Goal: Transaction & Acquisition: Purchase product/service

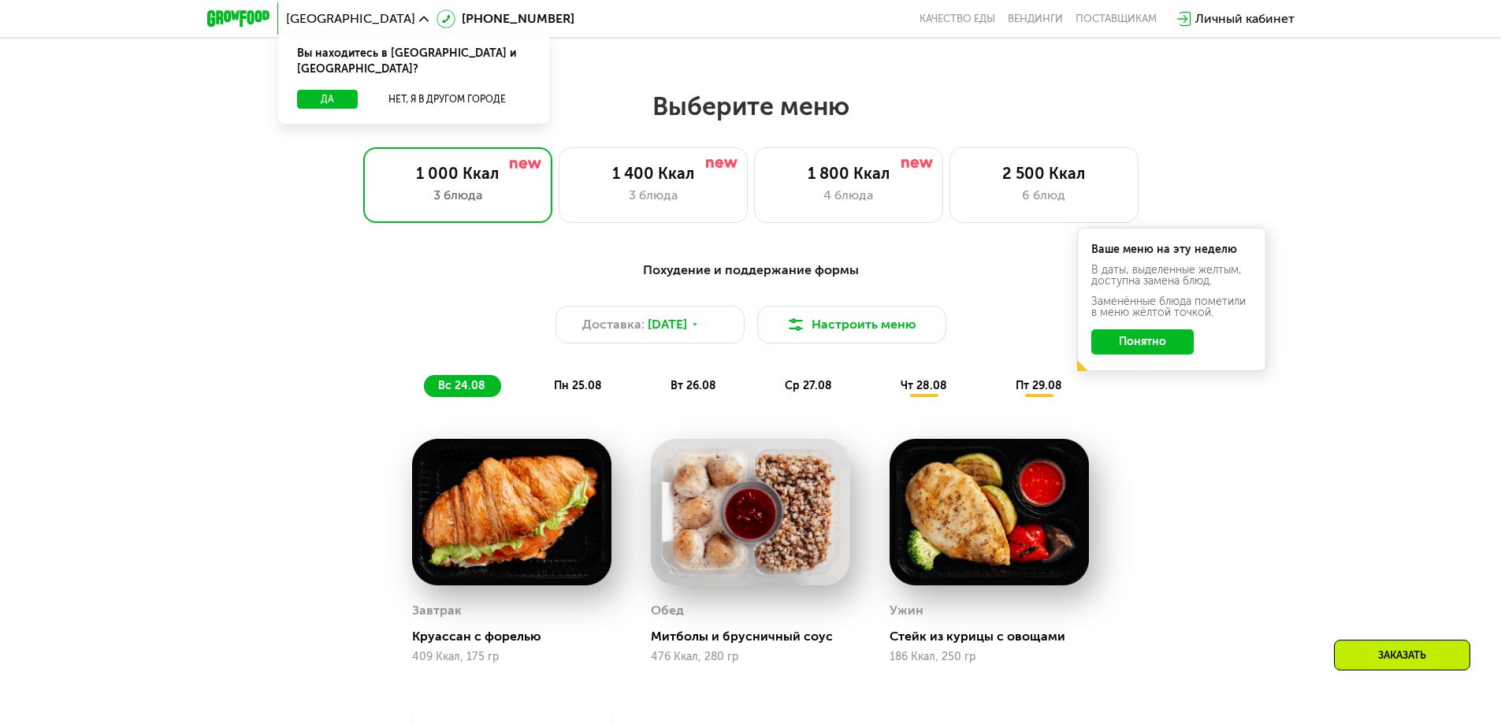
scroll to position [788, 0]
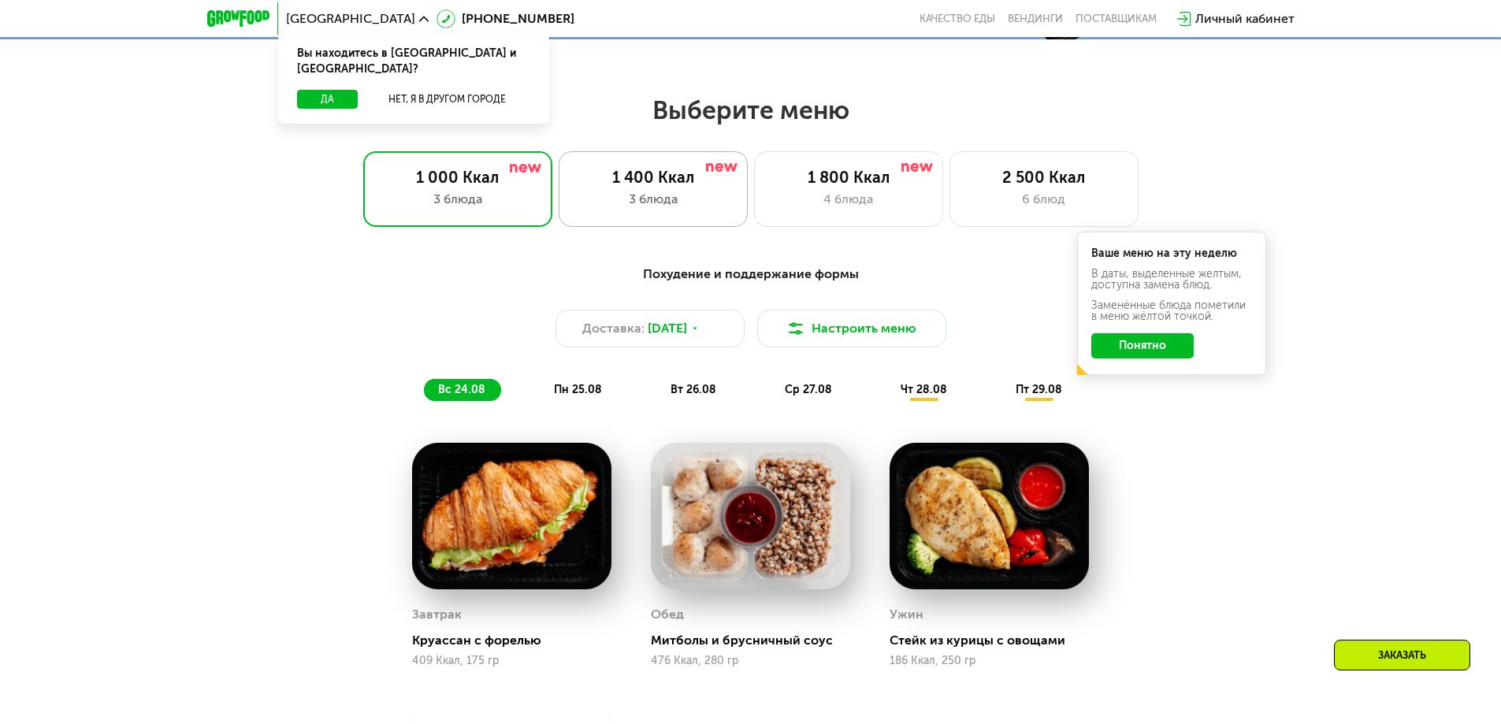
click at [754, 221] on div "1 400 Ккал 3 блюда" at bounding box center [848, 189] width 189 height 76
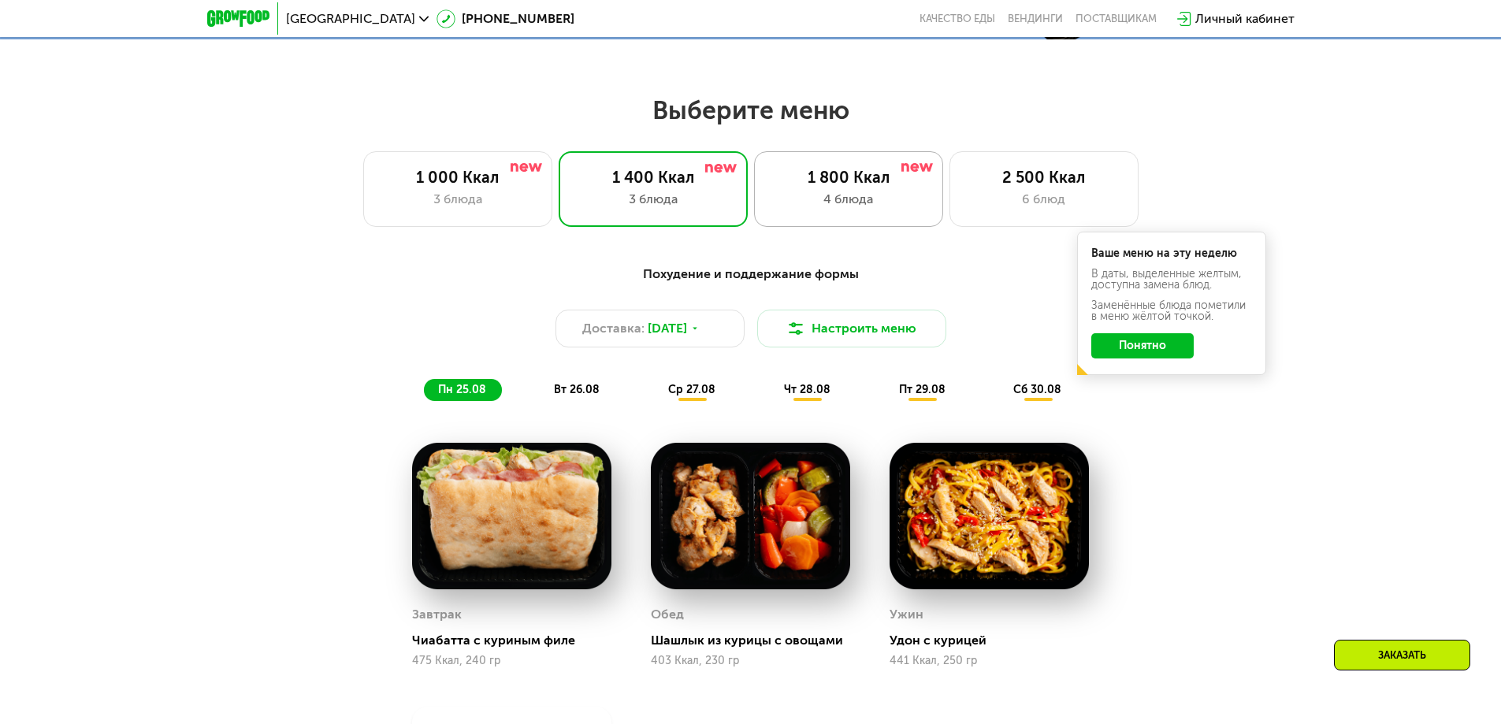
click at [950, 220] on div "1 800 Ккал 4 блюда" at bounding box center [1044, 189] width 189 height 76
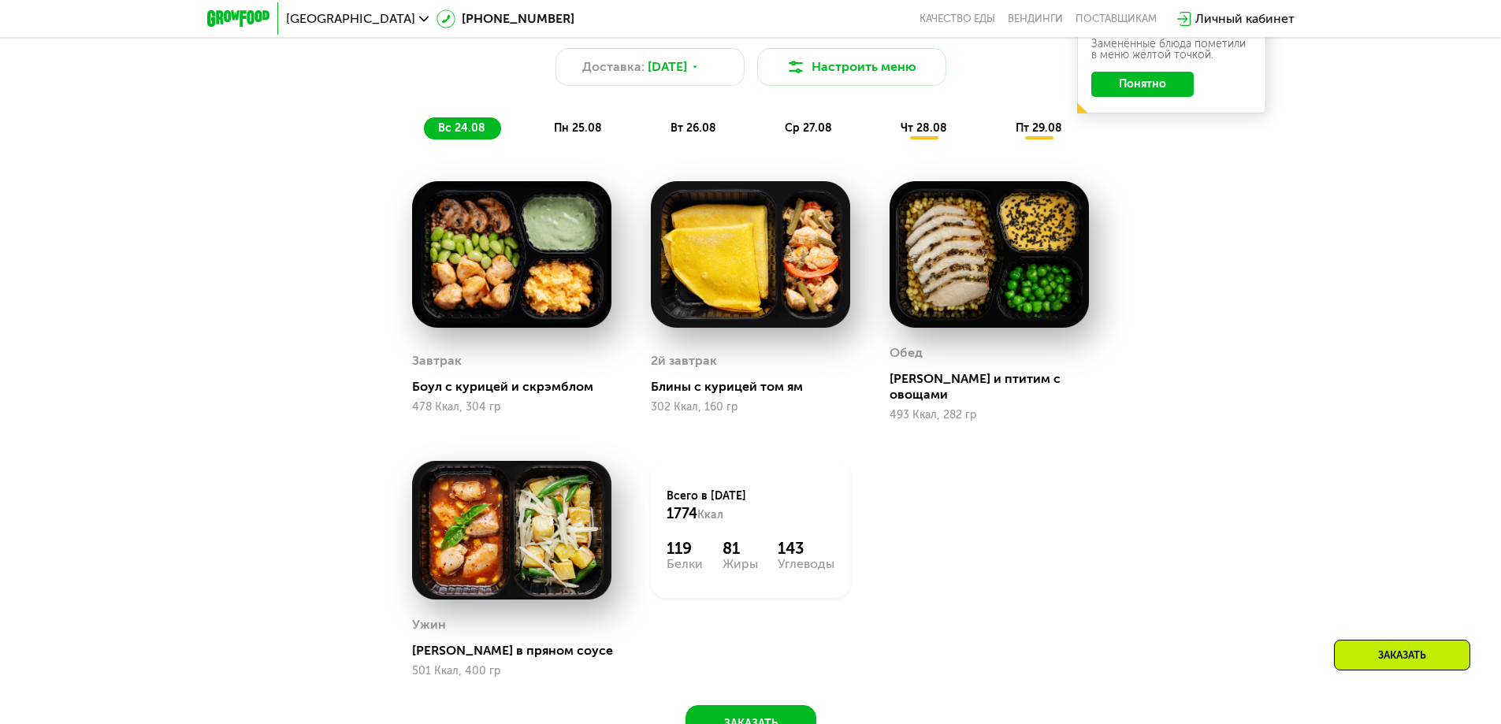
scroll to position [1076, 0]
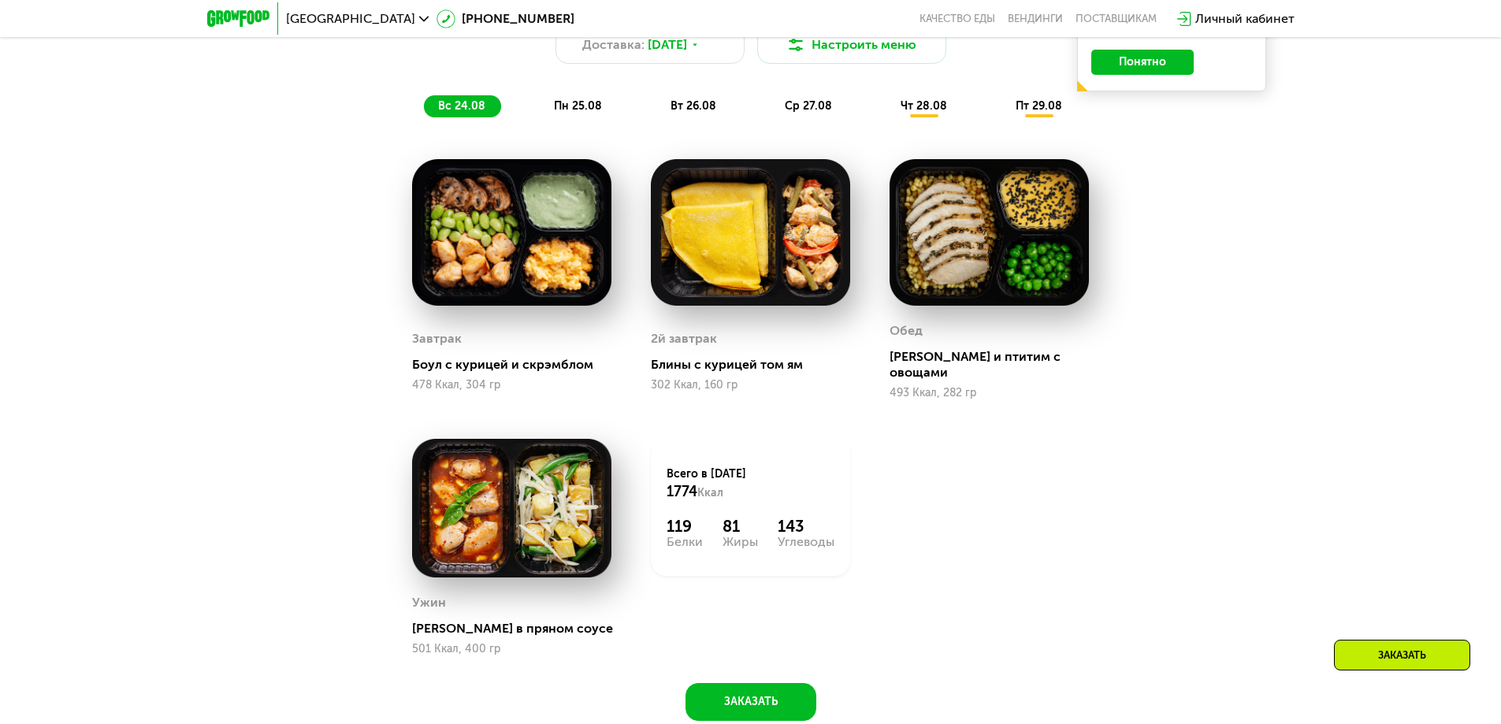
drag, startPoint x: 427, startPoint y: 349, endPoint x: 449, endPoint y: 394, distance: 50.1
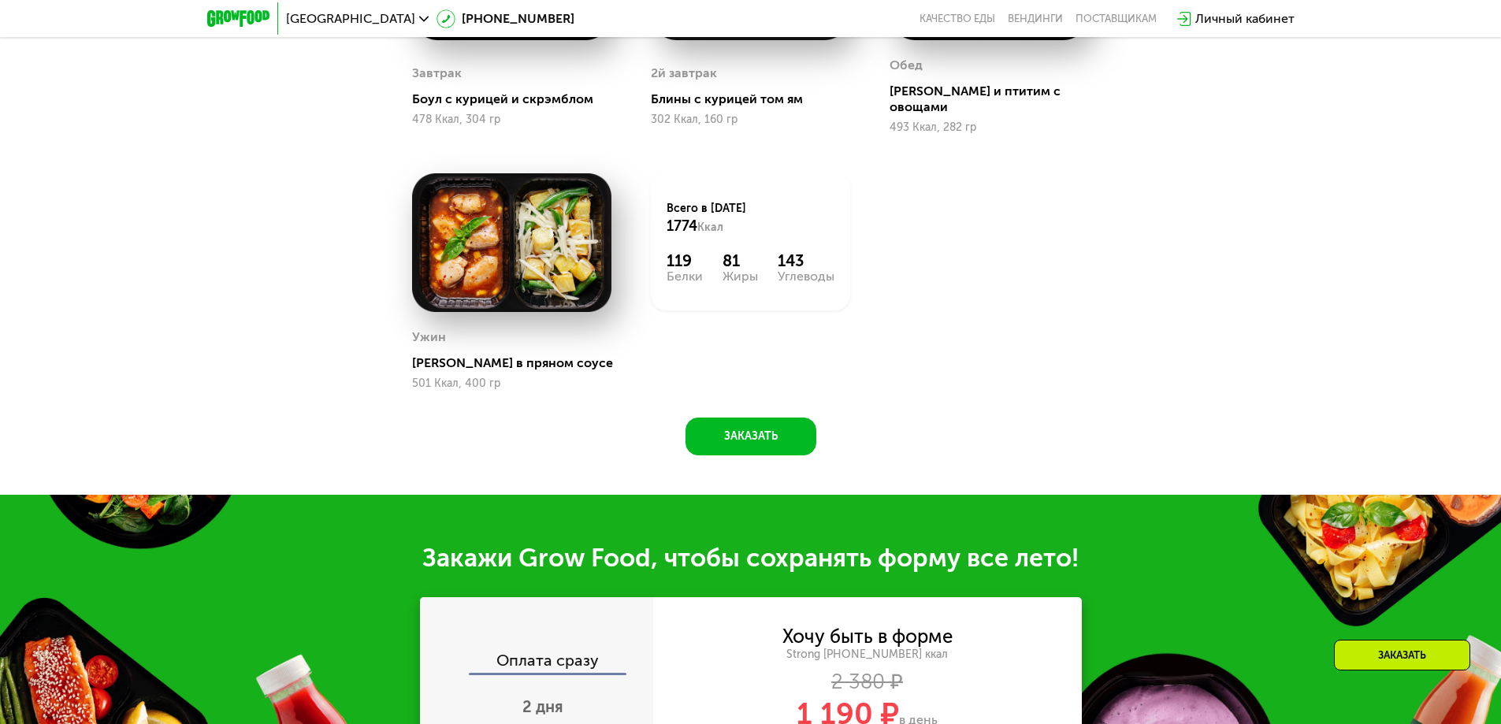
scroll to position [1347, 0]
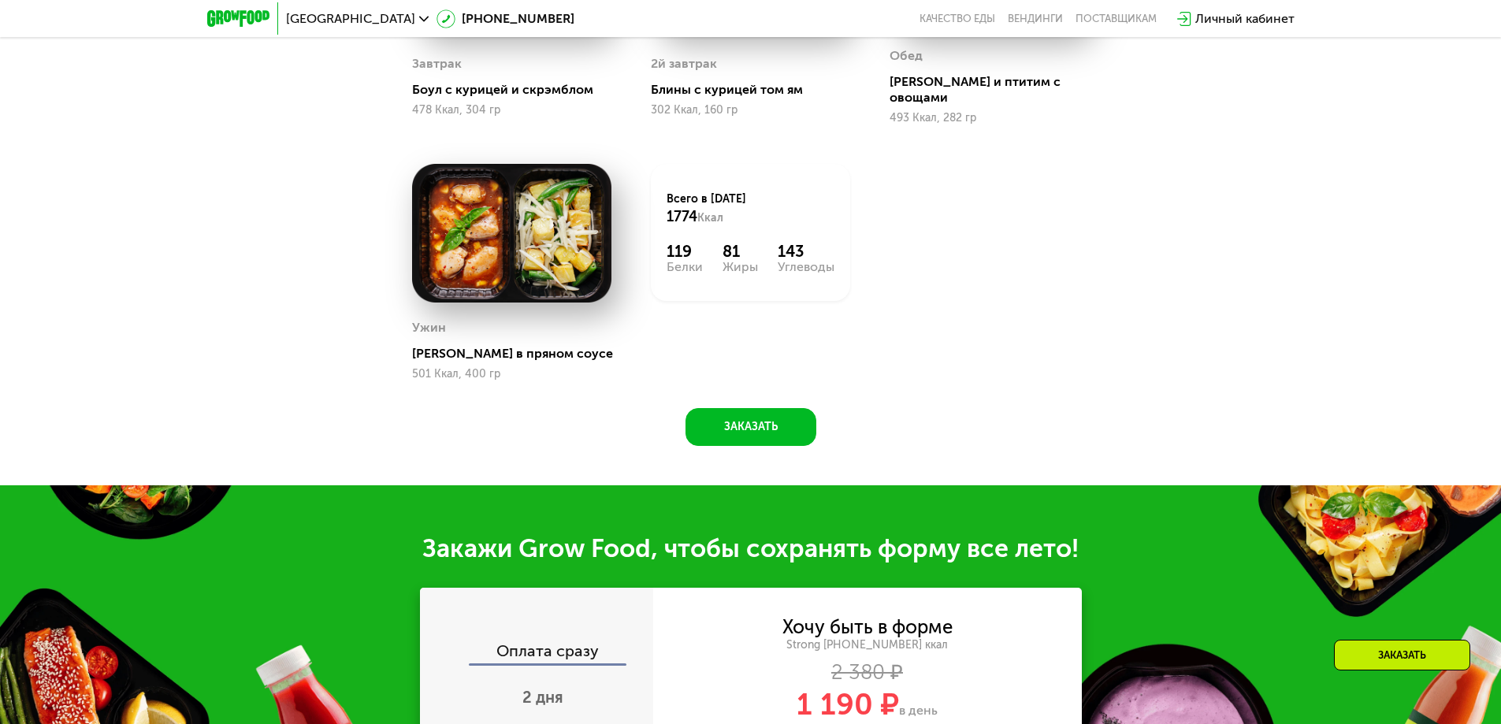
drag, startPoint x: 958, startPoint y: 343, endPoint x: 872, endPoint y: 354, distance: 87.4
drag, startPoint x: 872, startPoint y: 354, endPoint x: 845, endPoint y: 354, distance: 26.8
click at [845, 354] on div "Всего в [DATE] 1774 Ккал 119 Белки 81 Жиры 143 Углеводы" at bounding box center [750, 272] width 239 height 256
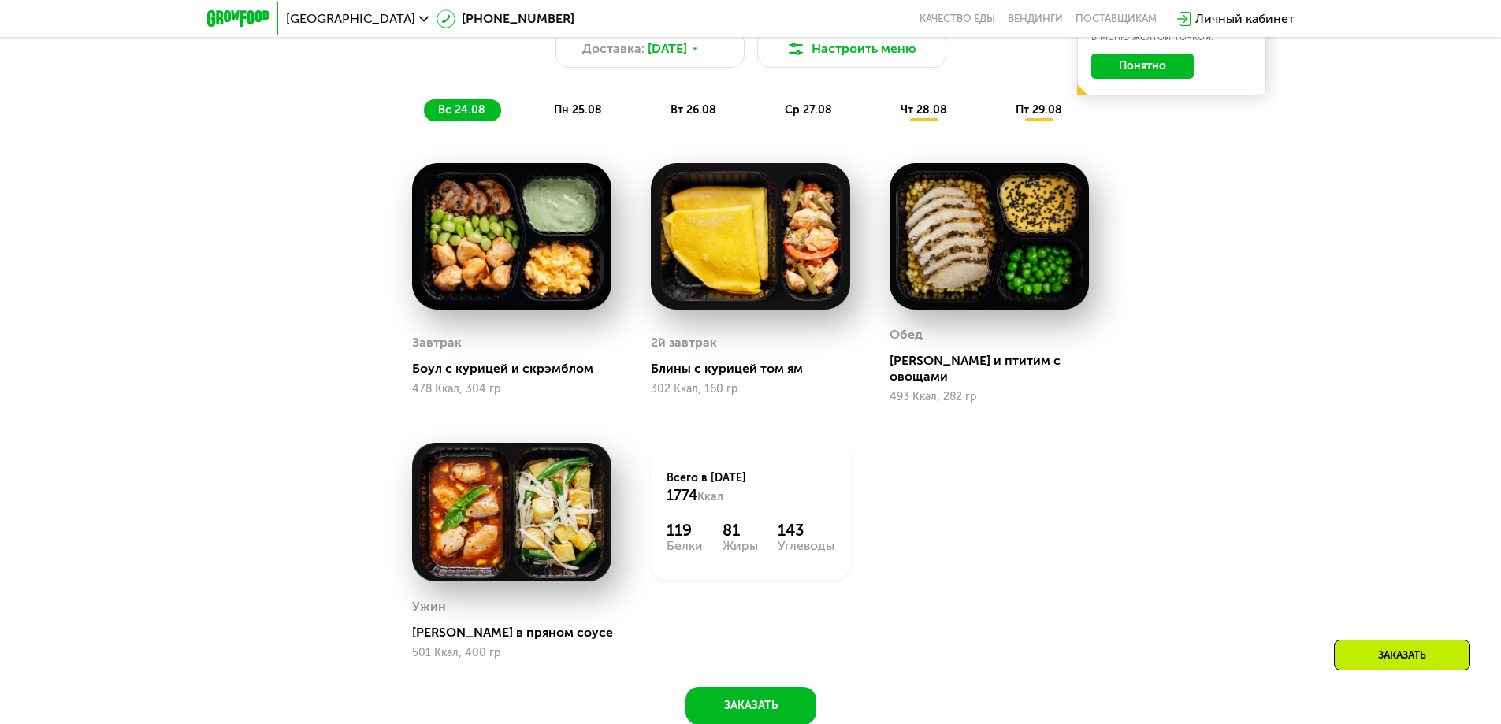
drag, startPoint x: 991, startPoint y: 372, endPoint x: 964, endPoint y: 400, distance: 39.6
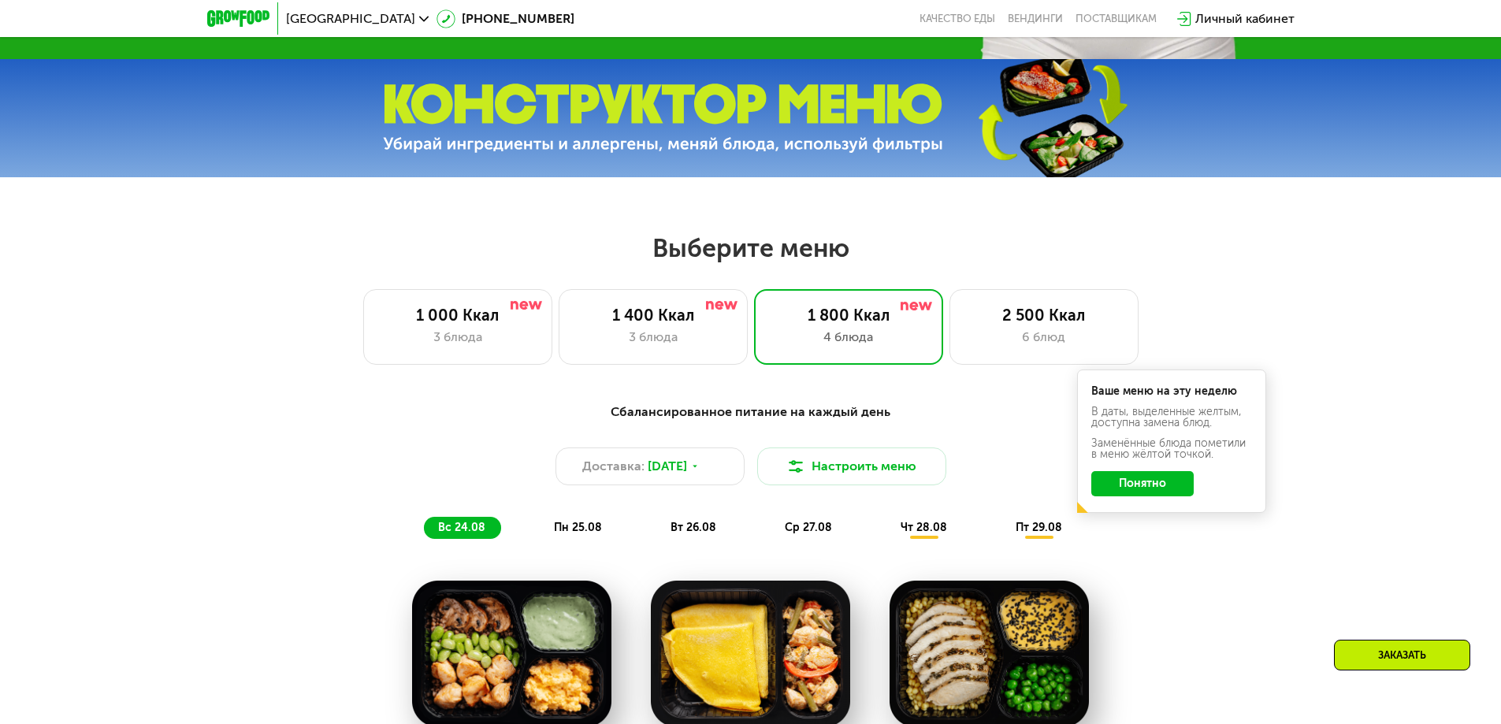
drag, startPoint x: 955, startPoint y: 475, endPoint x: 959, endPoint y: 547, distance: 71.8
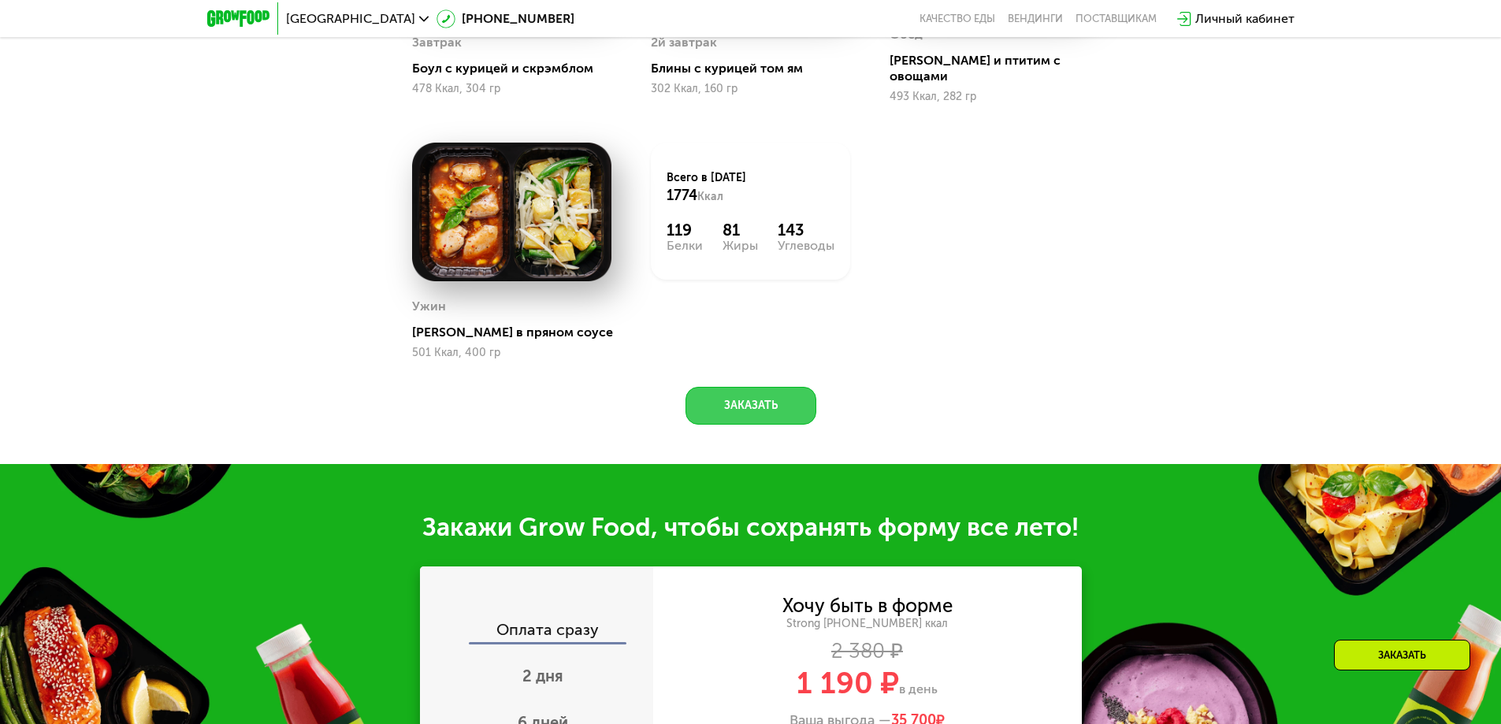
click at [776, 401] on button "Заказать" at bounding box center [751, 406] width 131 height 38
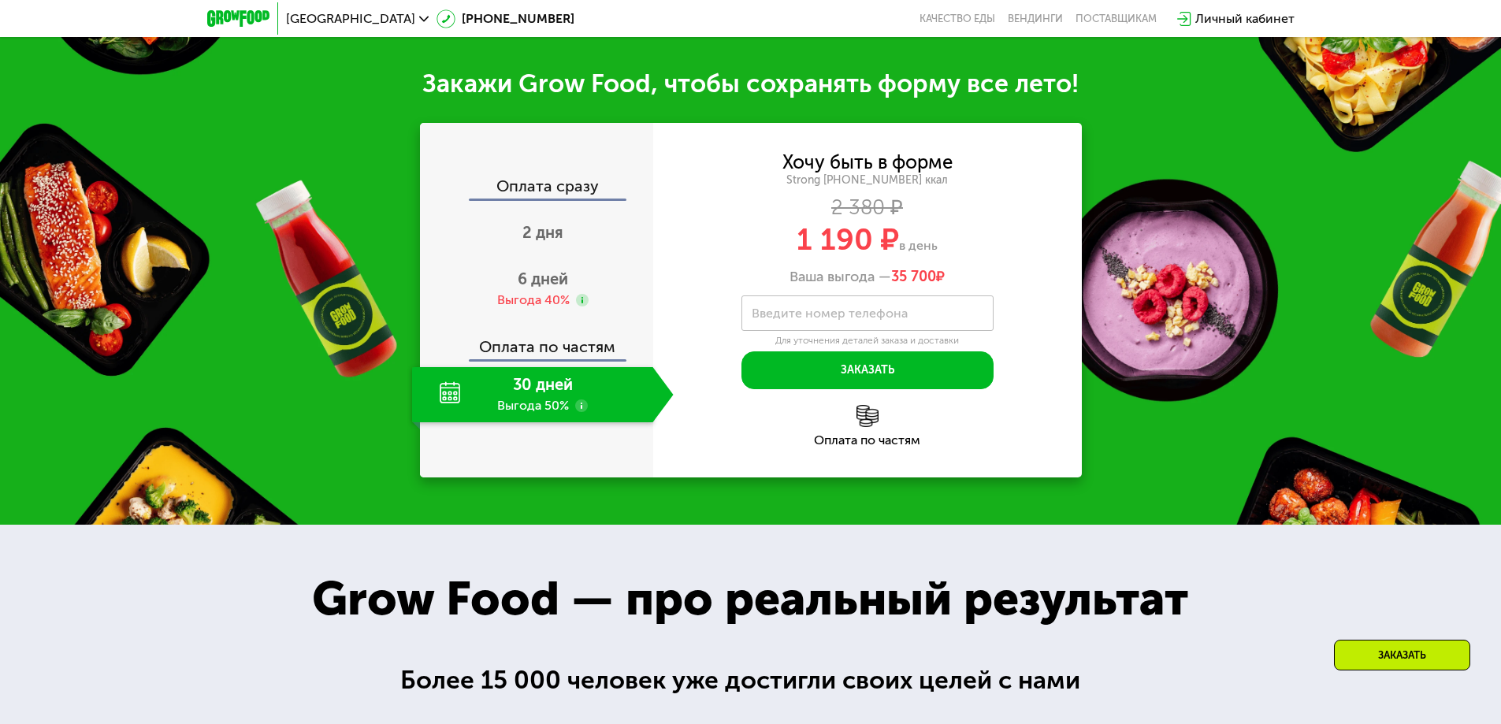
scroll to position [1822, 0]
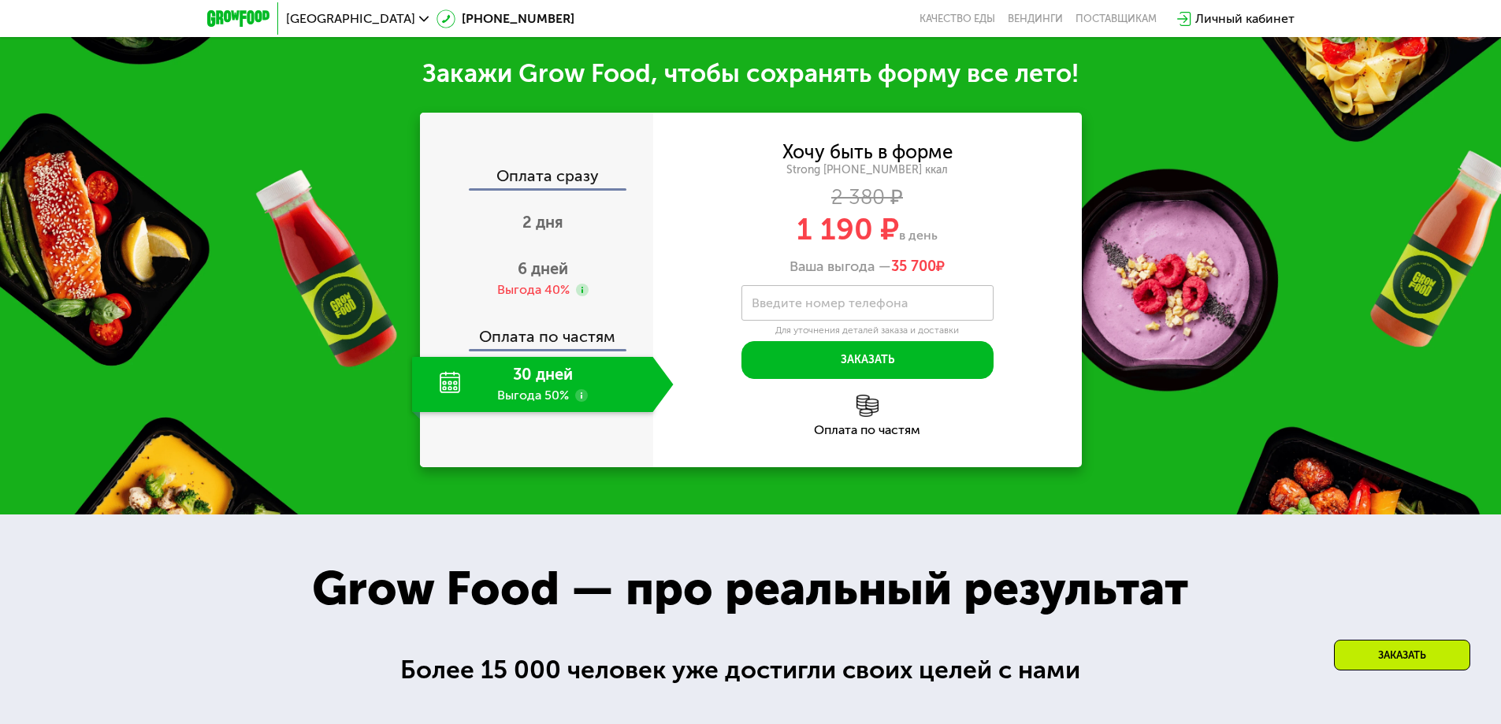
click at [554, 373] on div "30 дней Выгода 50%" at bounding box center [532, 384] width 241 height 55
drag, startPoint x: 893, startPoint y: 259, endPoint x: 959, endPoint y: 258, distance: 66.2
click at [959, 259] on div "Ваша выгода — 35 700 ₽" at bounding box center [867, 267] width 429 height 17
click at [925, 259] on span "35 700" at bounding box center [913, 266] width 45 height 17
drag, startPoint x: 884, startPoint y: 256, endPoint x: 939, endPoint y: 260, distance: 55.3
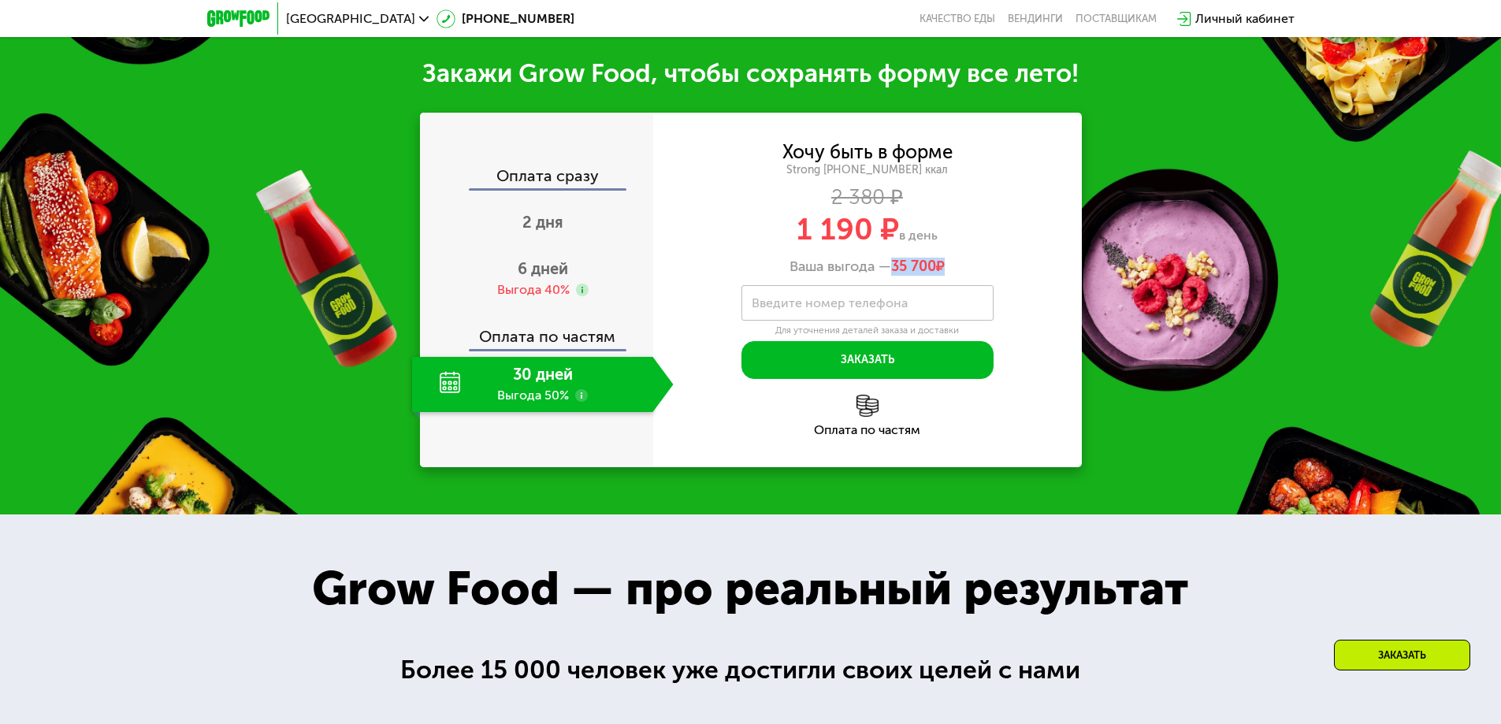
click at [939, 260] on div "Ваша выгода — 35 700 ₽" at bounding box center [867, 267] width 429 height 17
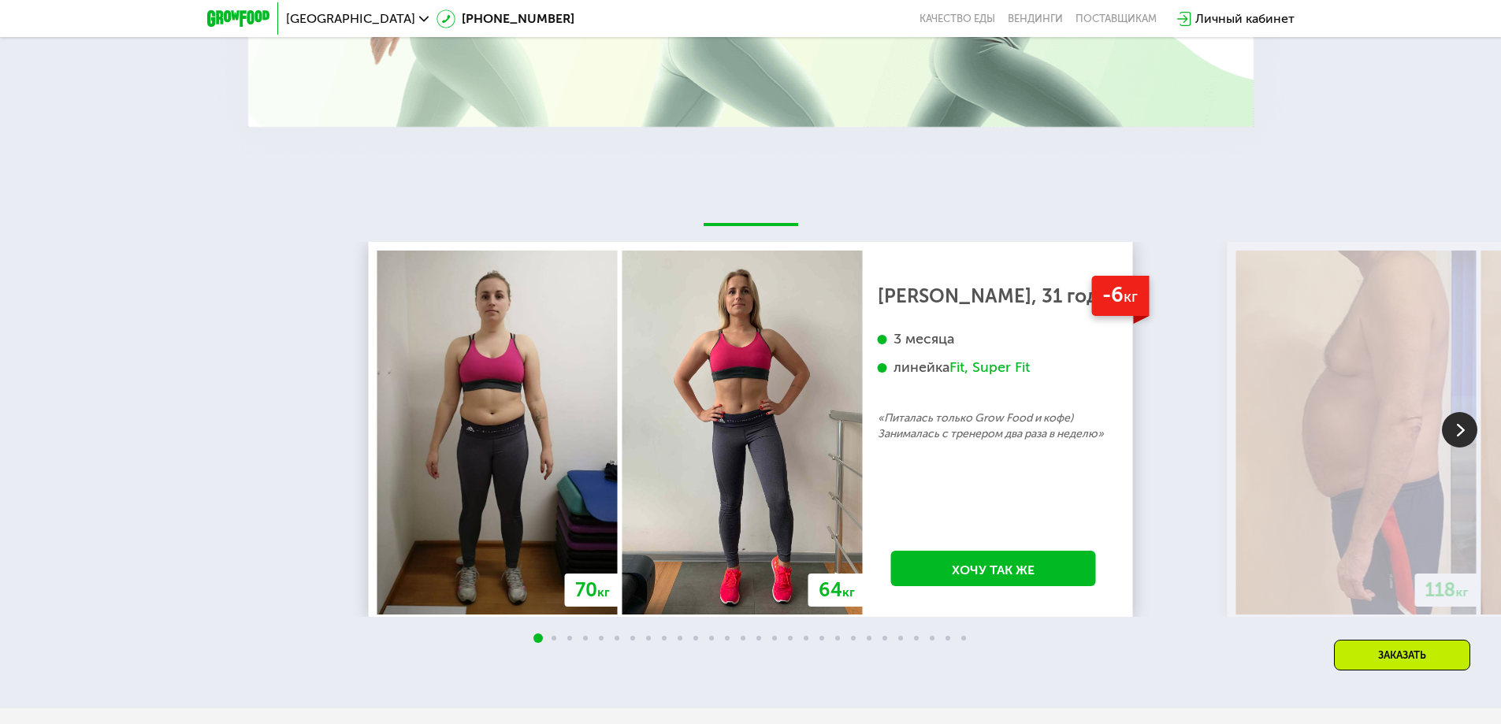
scroll to position [2965, 0]
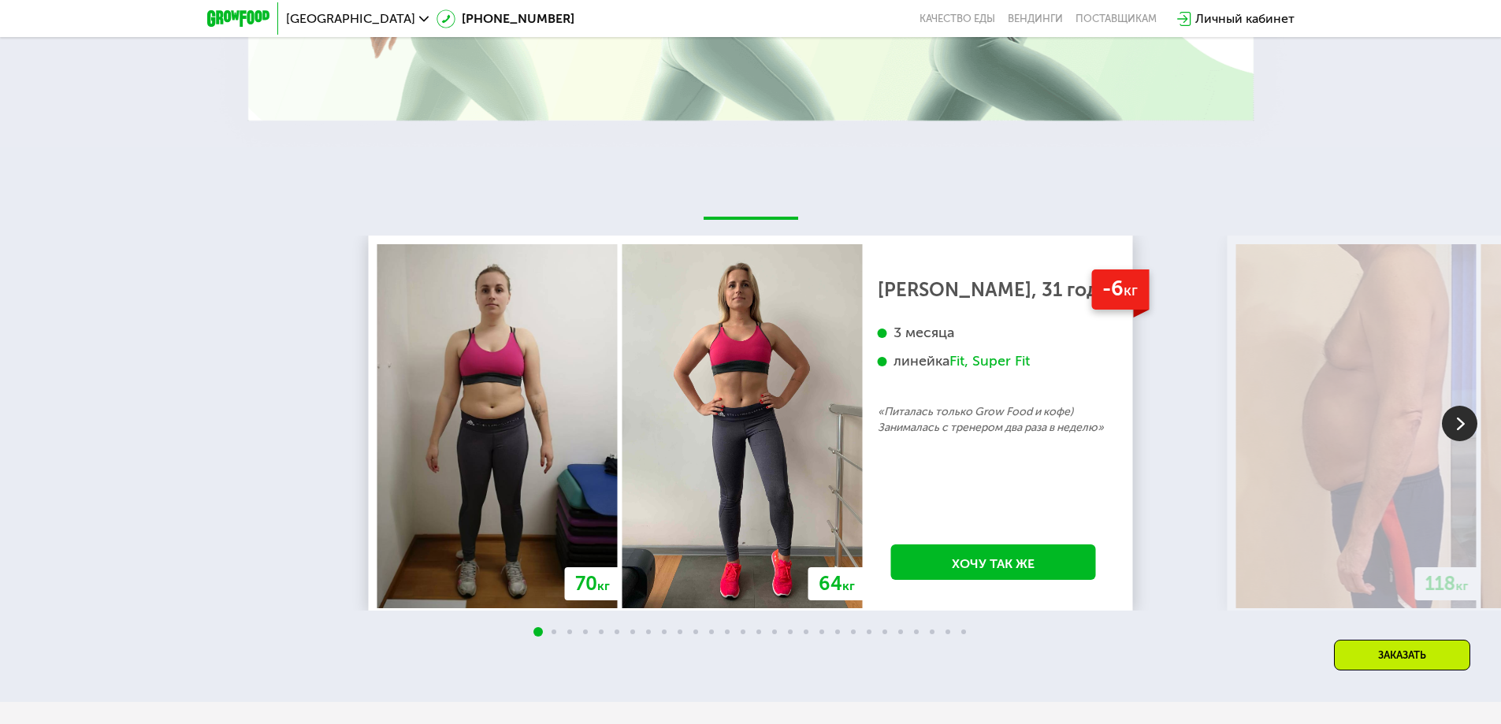
drag, startPoint x: 690, startPoint y: 555, endPoint x: 691, endPoint y: 576, distance: 21.3
click at [378, 410] on img at bounding box center [498, 426] width 240 height 364
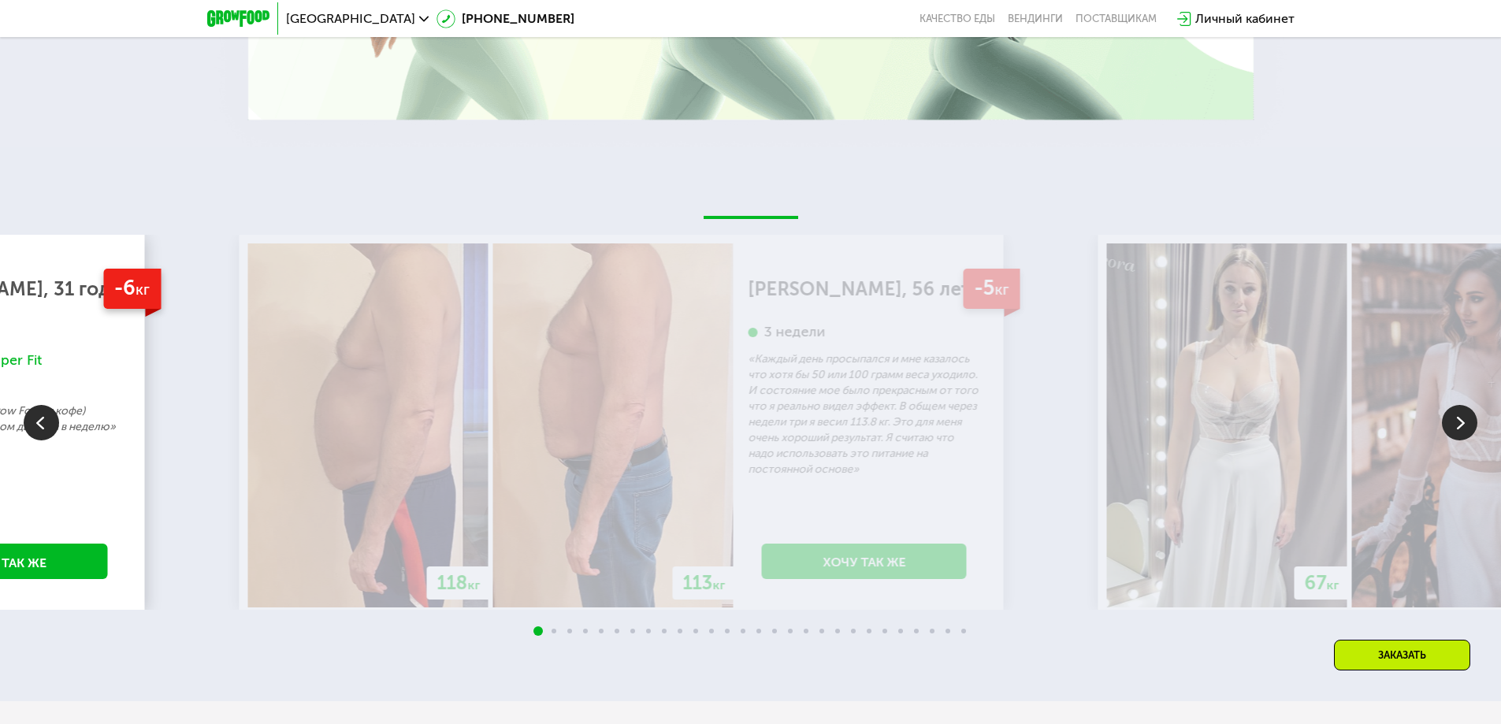
click at [363, 384] on img at bounding box center [368, 426] width 240 height 364
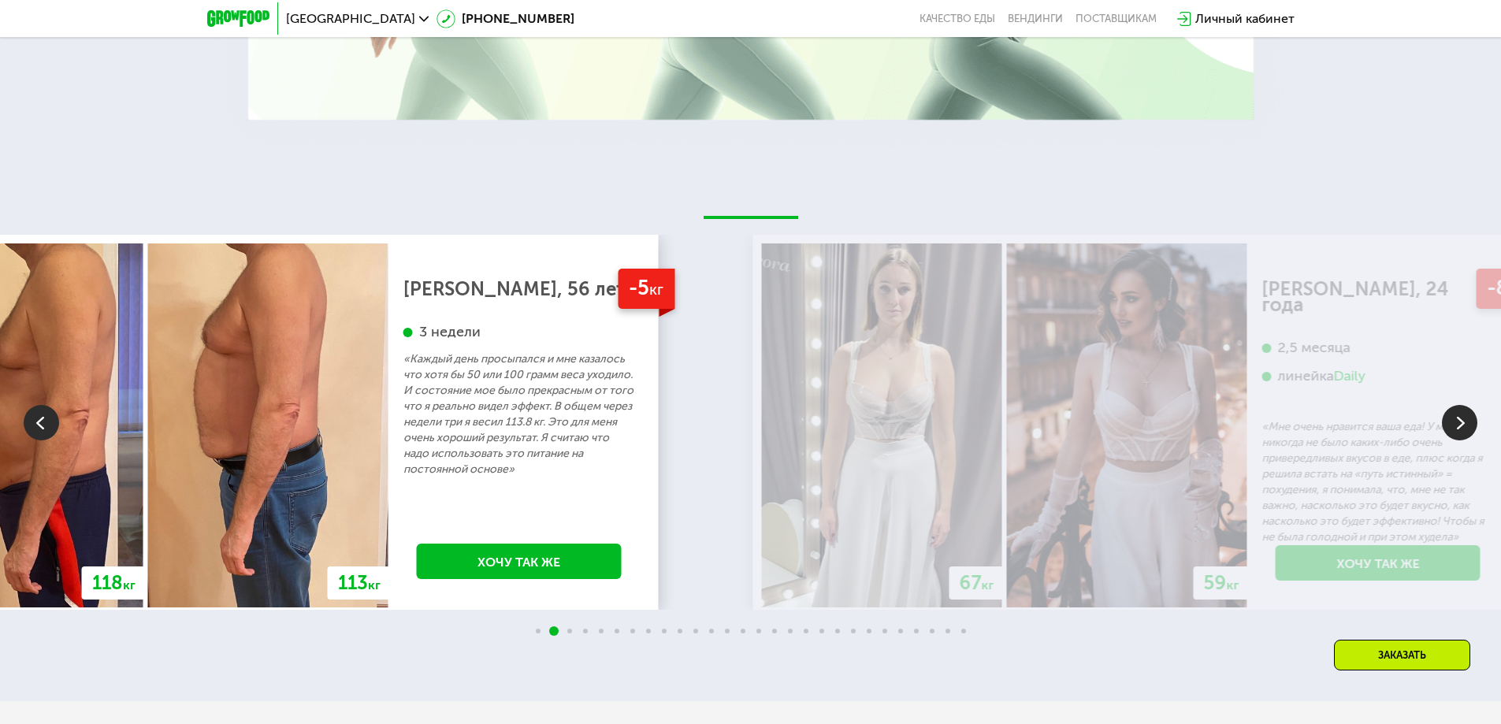
click at [404, 394] on div "[PERSON_NAME], 56 лет 3 недели «Каждый день просыпался и мне казалось что хотя …" at bounding box center [520, 379] width 232 height 196
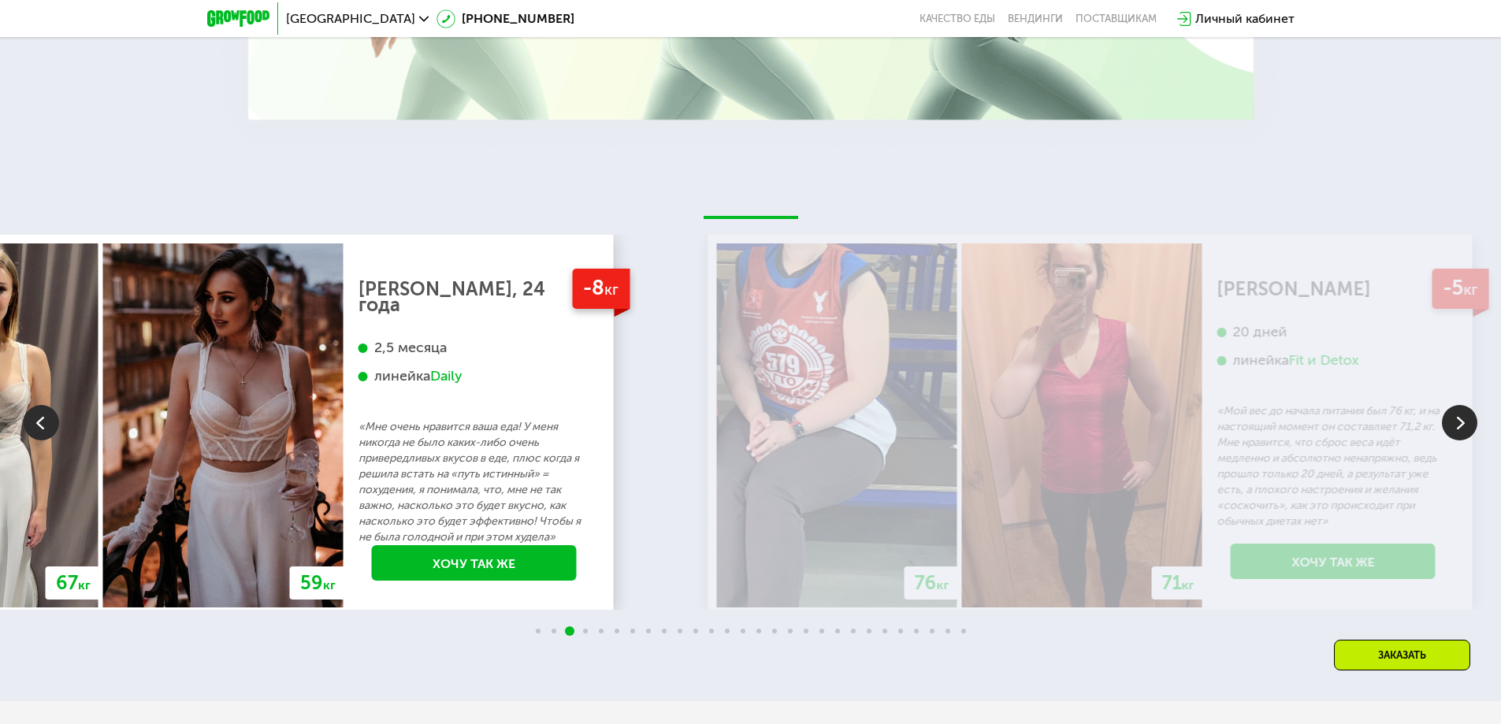
click at [359, 477] on p "«Мне очень нравится ваша еда! У меня никогда не было каких-либо очень привередл…" at bounding box center [475, 482] width 232 height 126
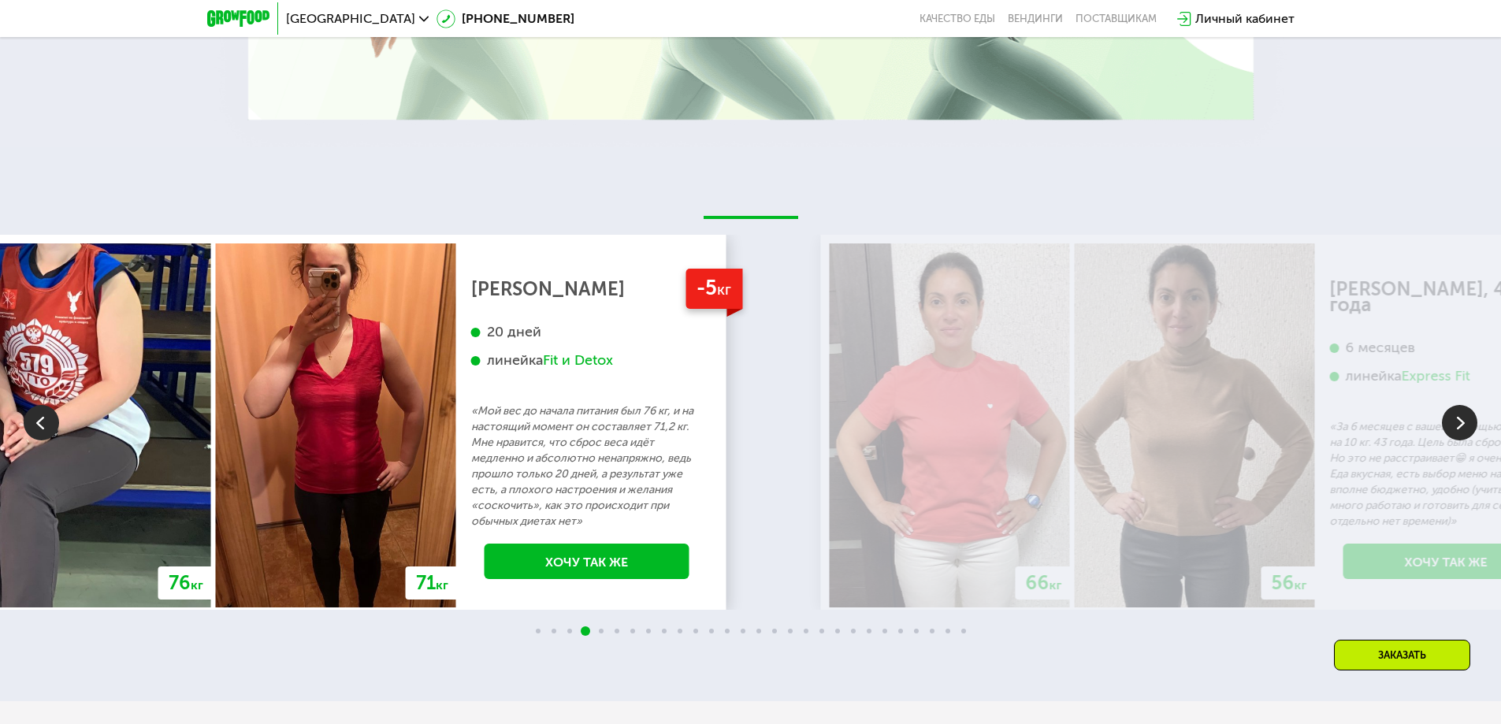
click at [477, 427] on p "«Мой вес до начала питания был 76 кг, и на настоящий момент он составляет 71,2 …" at bounding box center [587, 467] width 232 height 126
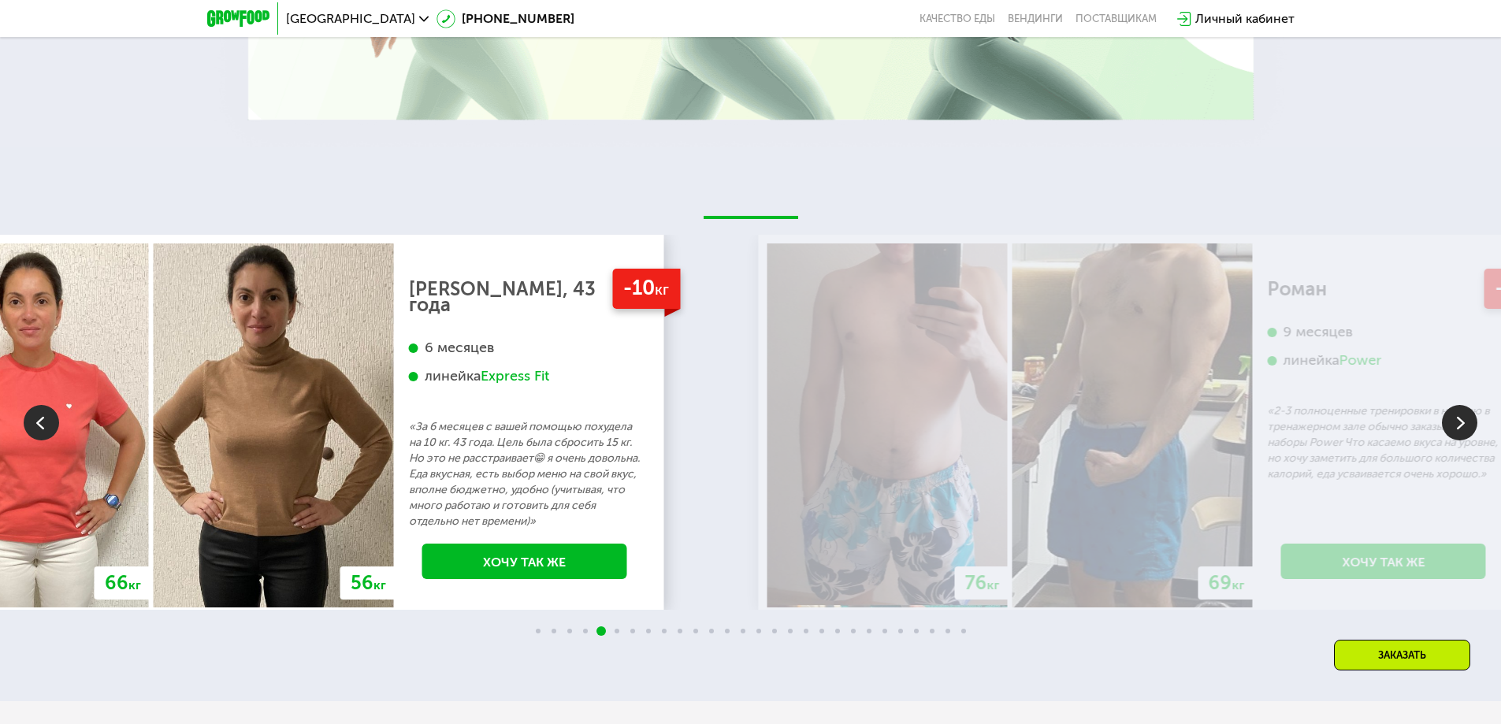
click at [483, 419] on p "«За 6 месяцев с вашей помощью похудела на 10 кг. 43 года. Цель была сбросить 15…" at bounding box center [525, 474] width 232 height 110
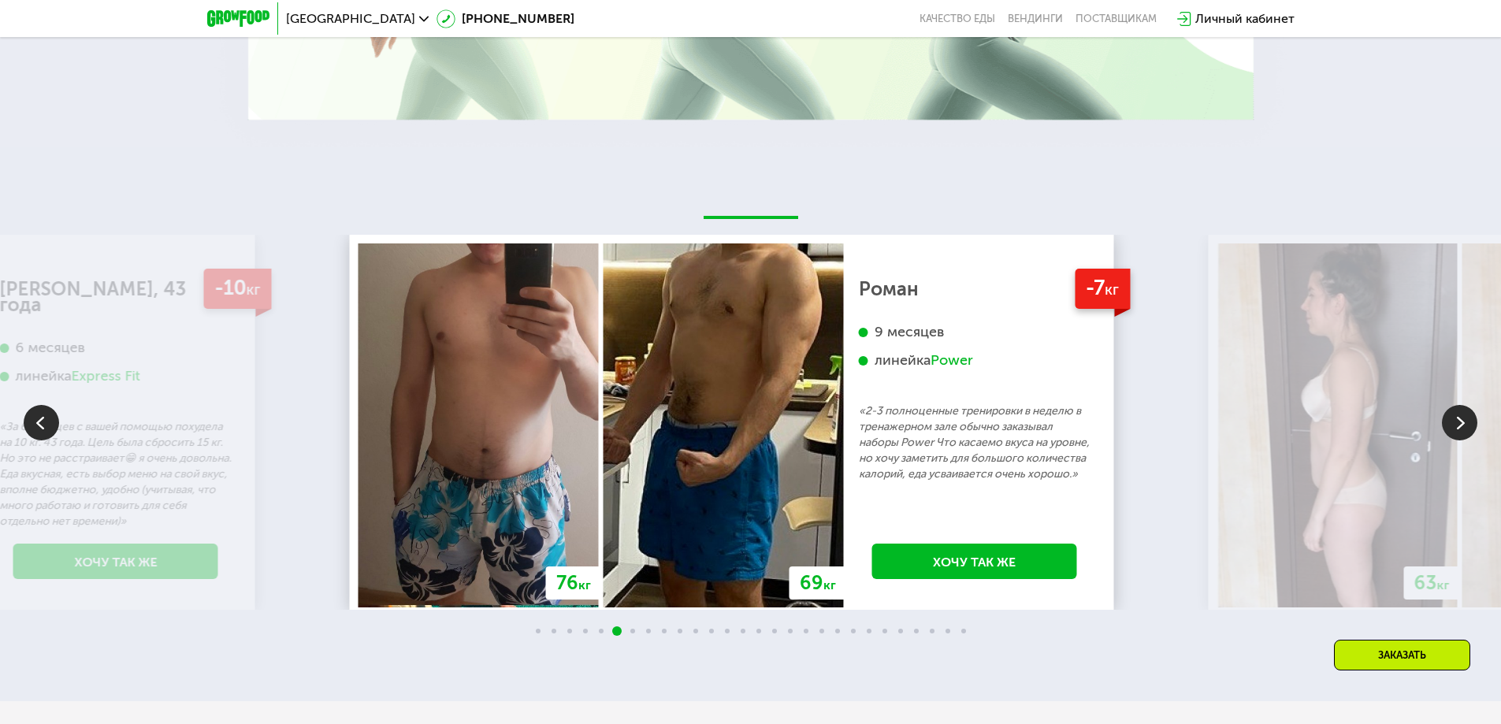
click at [971, 352] on div "Power" at bounding box center [952, 361] width 43 height 18
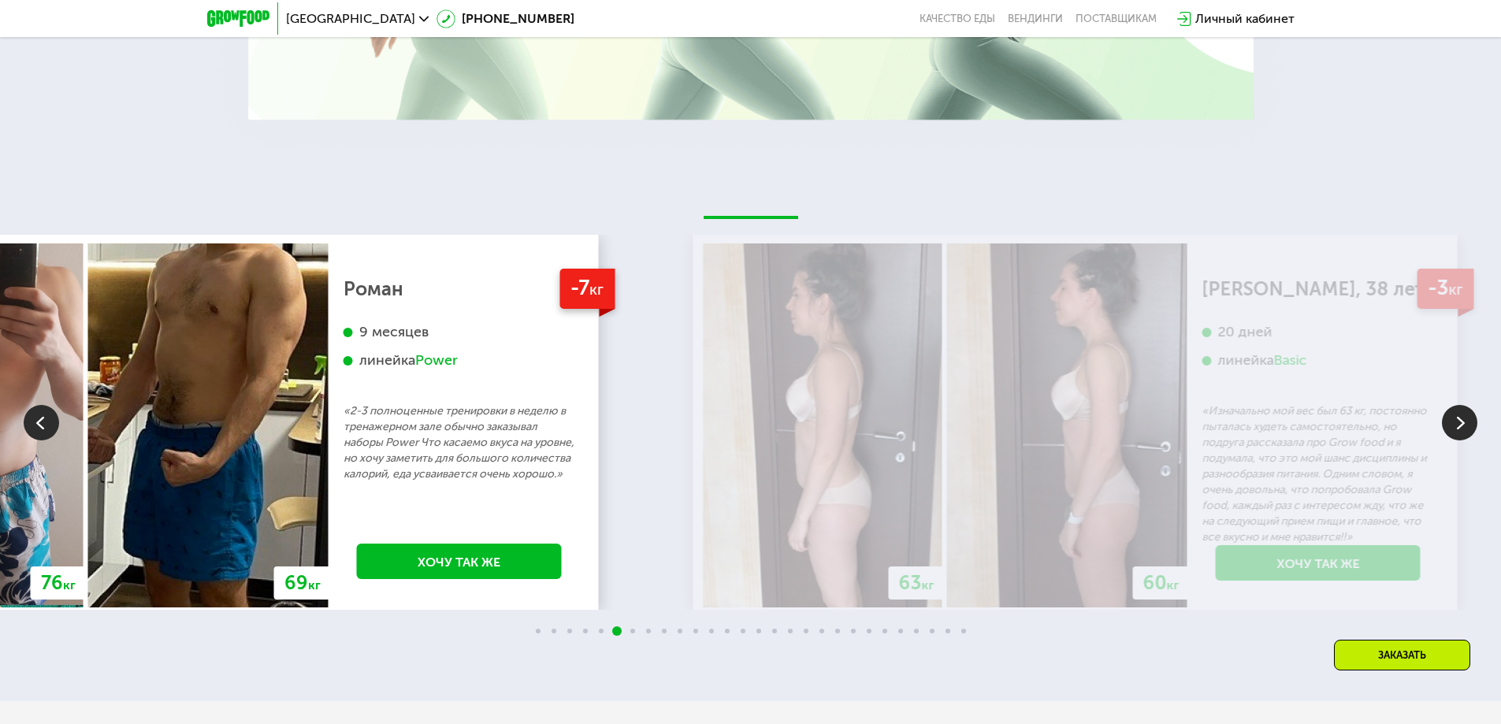
click at [450, 404] on p "«2-3 полноценные тренировки в неделю в тренажерном зале обычно заказывал наборы…" at bounding box center [460, 443] width 232 height 79
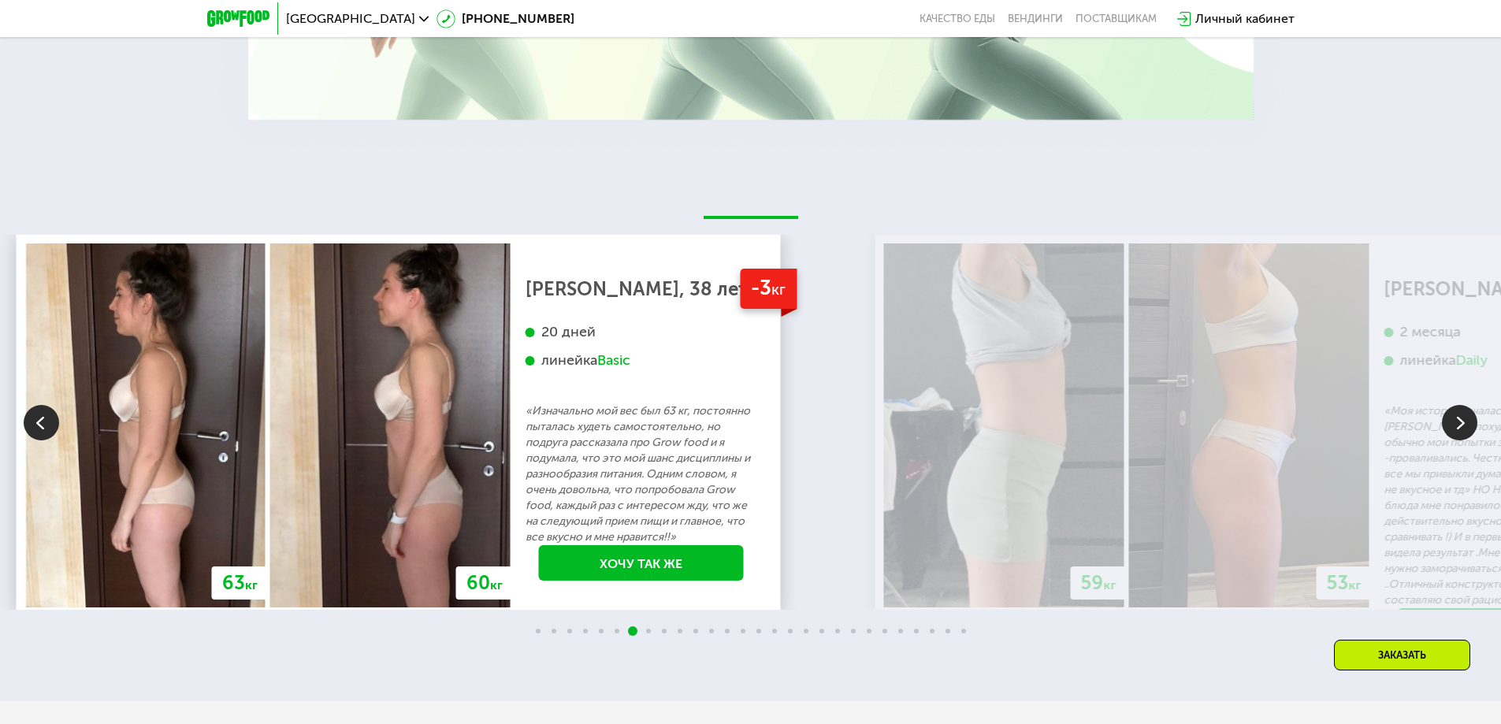
click at [526, 495] on p "«Изначально мой вес был 63 кг, постоянно пыталась худеть самостоятельно, но под…" at bounding box center [642, 475] width 232 height 142
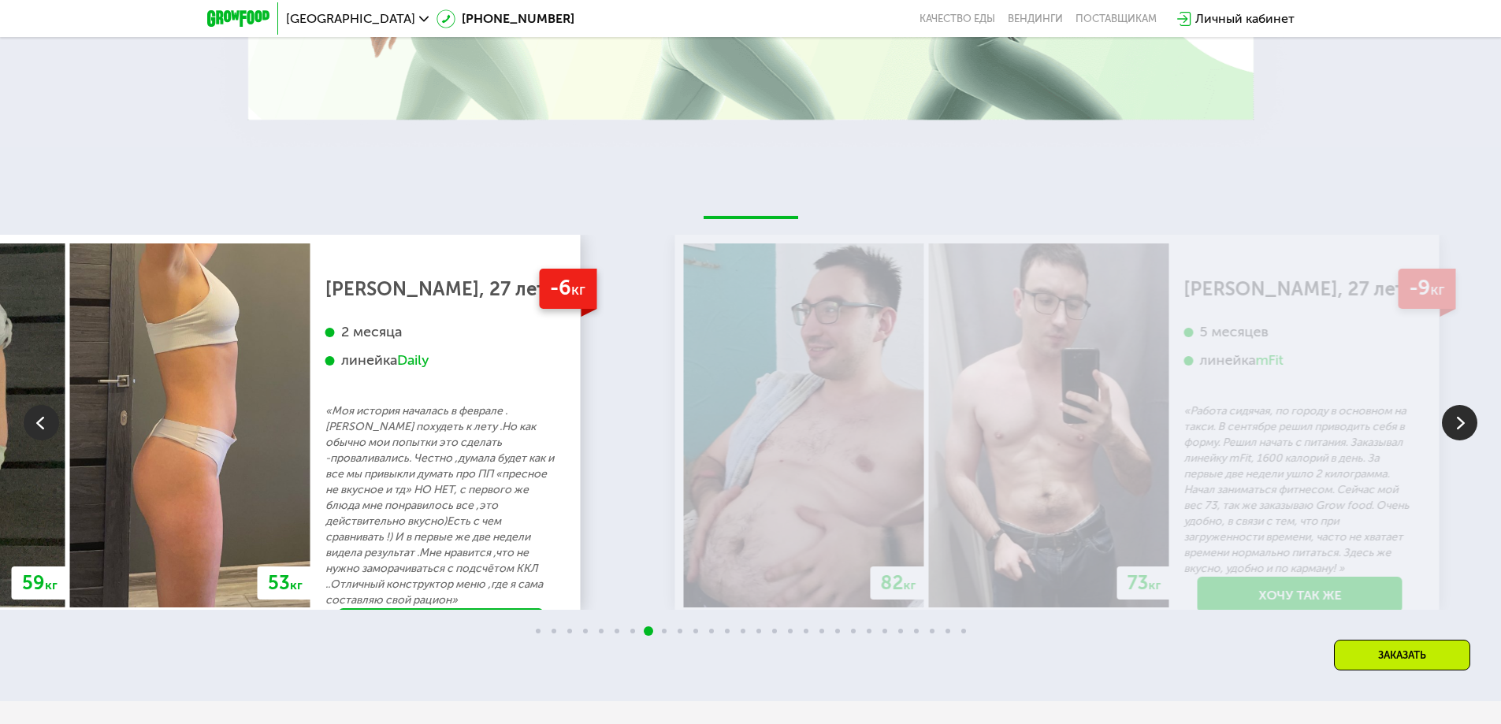
click at [391, 492] on p "«Моя история началась в феврале .[PERSON_NAME] похудеть к лету .Но как обычно м…" at bounding box center [442, 506] width 232 height 205
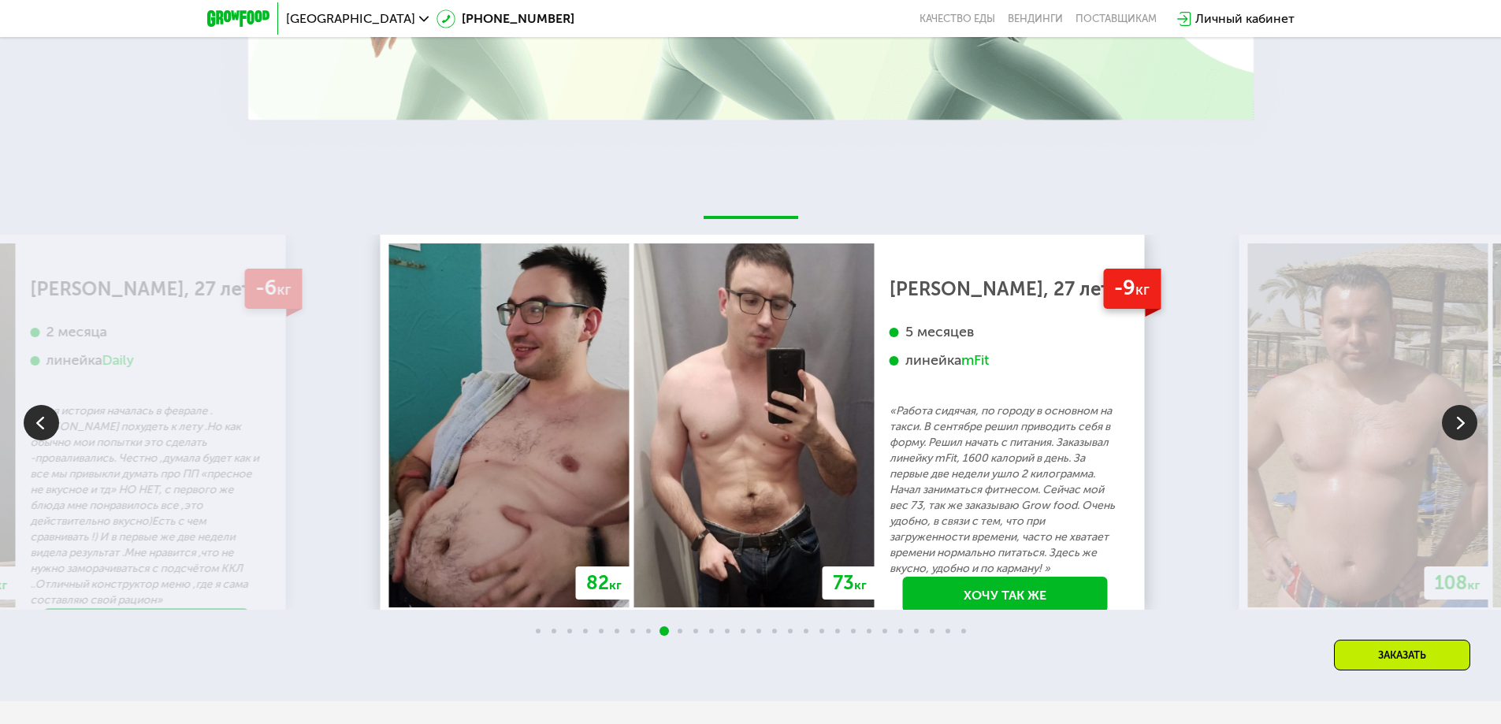
click at [841, 573] on div "73 кг" at bounding box center [850, 583] width 54 height 33
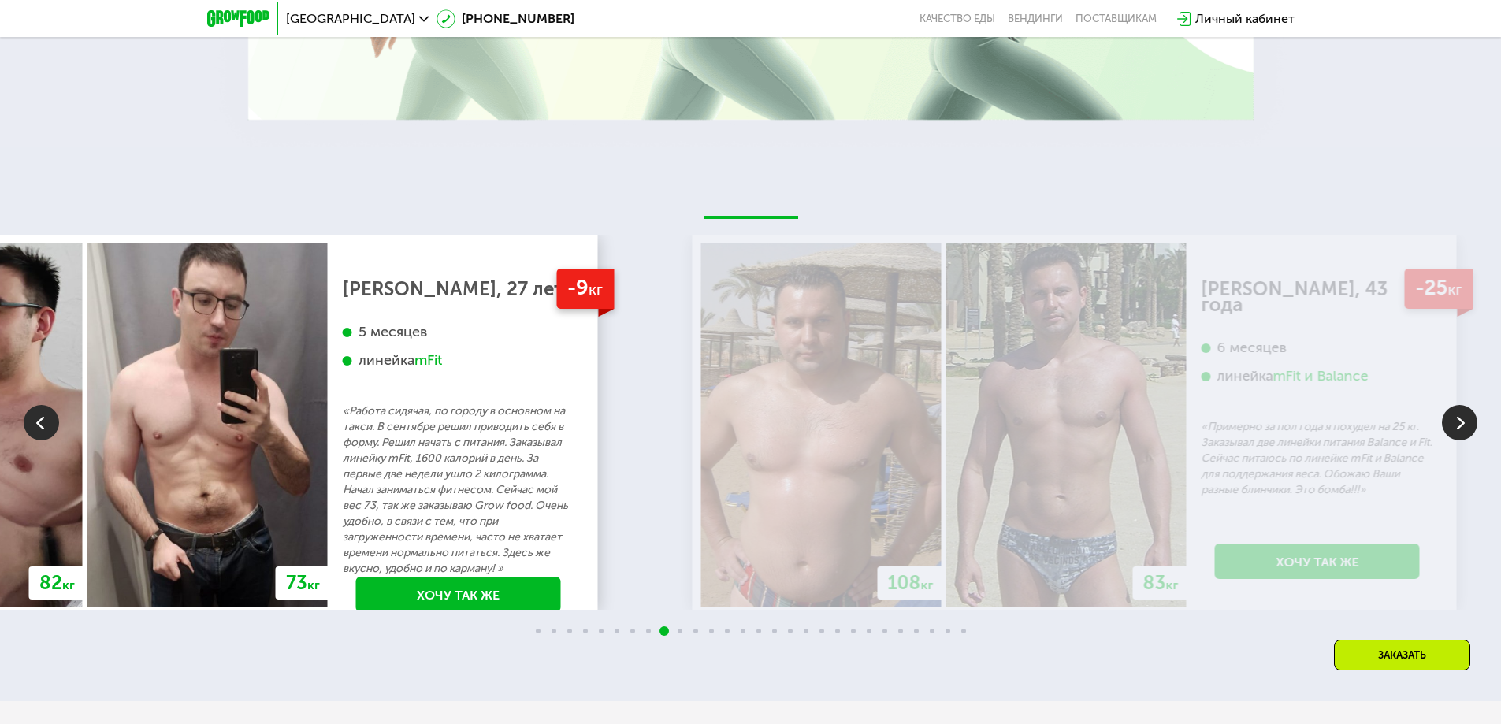
click at [328, 593] on div "-9 кг [PERSON_NAME], 27 лет 5 месяцев линейка mFit «Работа сидячая, по городу в…" at bounding box center [459, 442] width 262 height 397
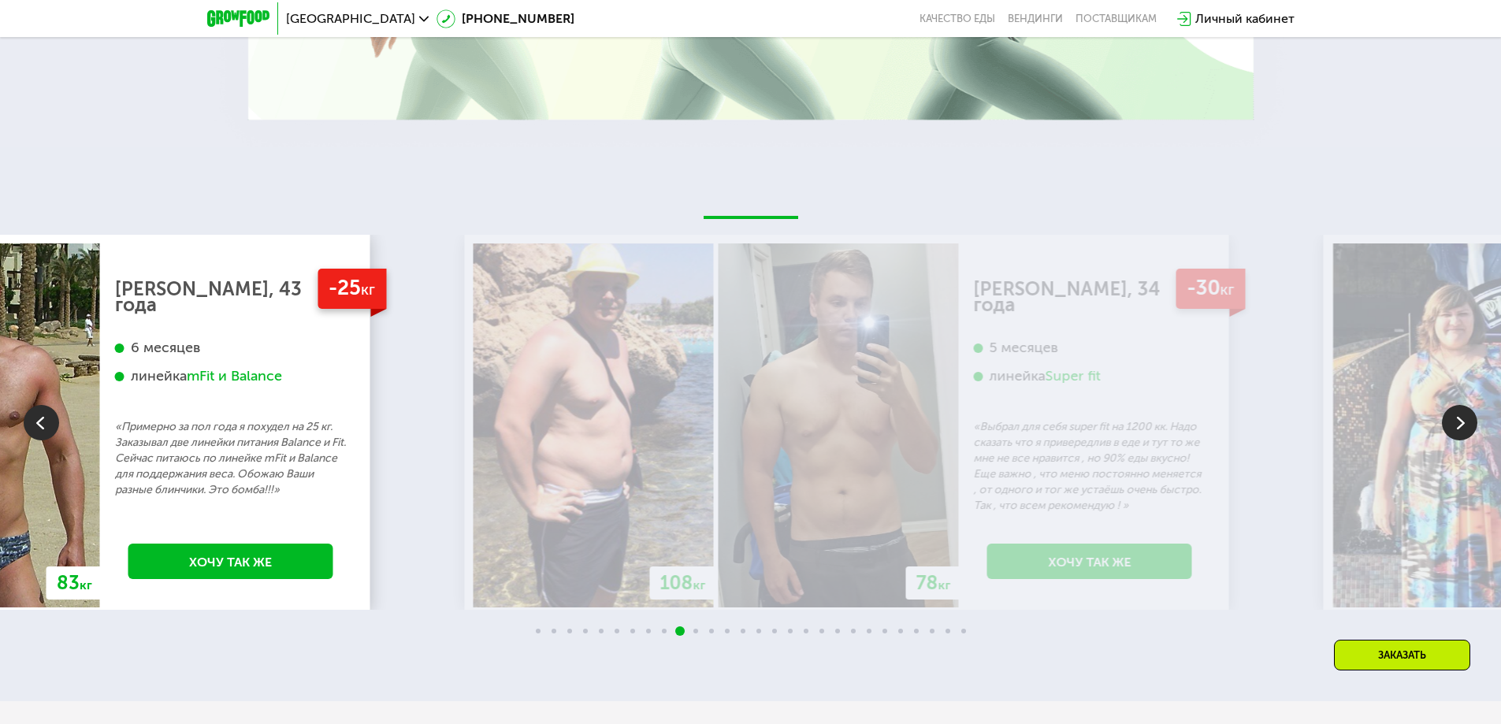
click at [350, 371] on div "-25 кг [PERSON_NAME], 43 года 6 месяцев линейка mFit и Balance «Примерно за пол…" at bounding box center [231, 426] width 262 height 364
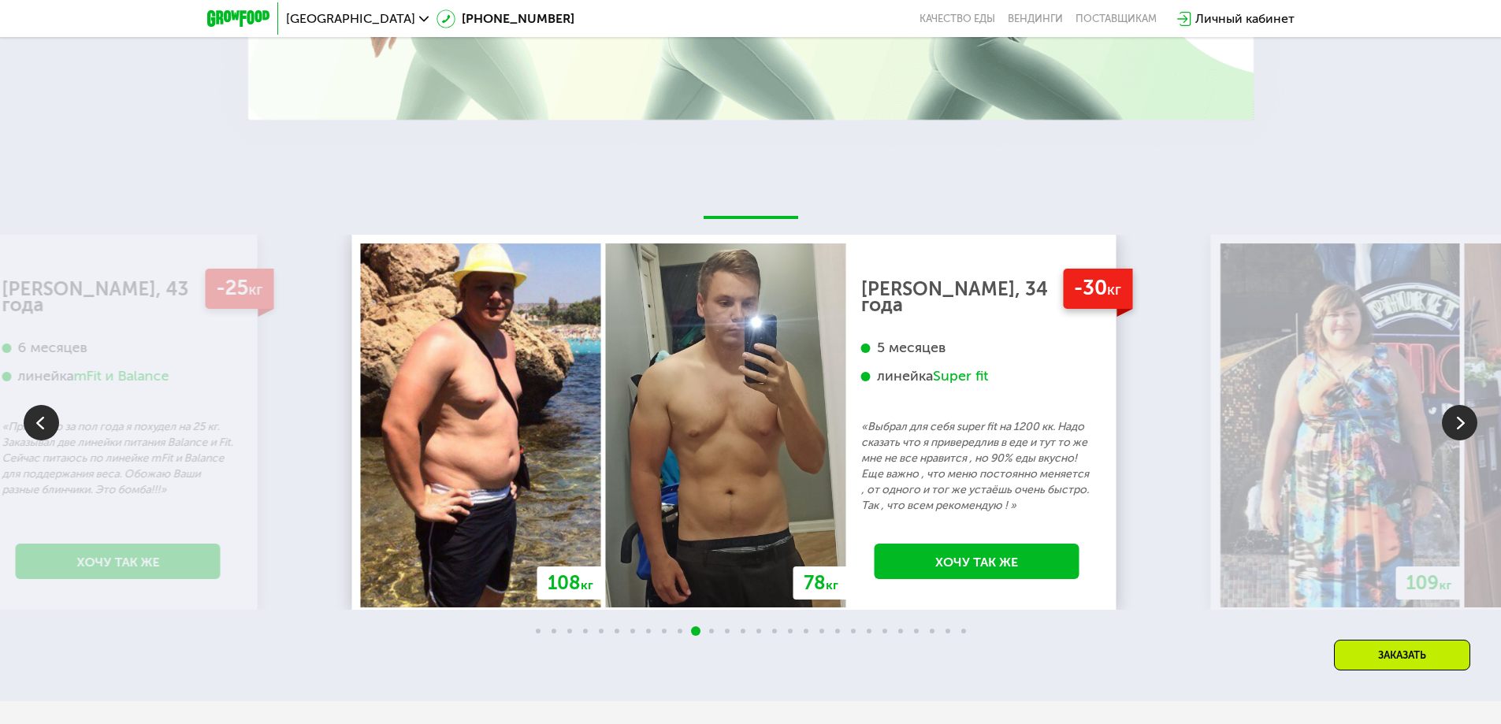
click at [935, 419] on p "«Выбрал для себя super fit на 1200 кк. Надо сказать что я привередлив в еде и т…" at bounding box center [977, 466] width 232 height 95
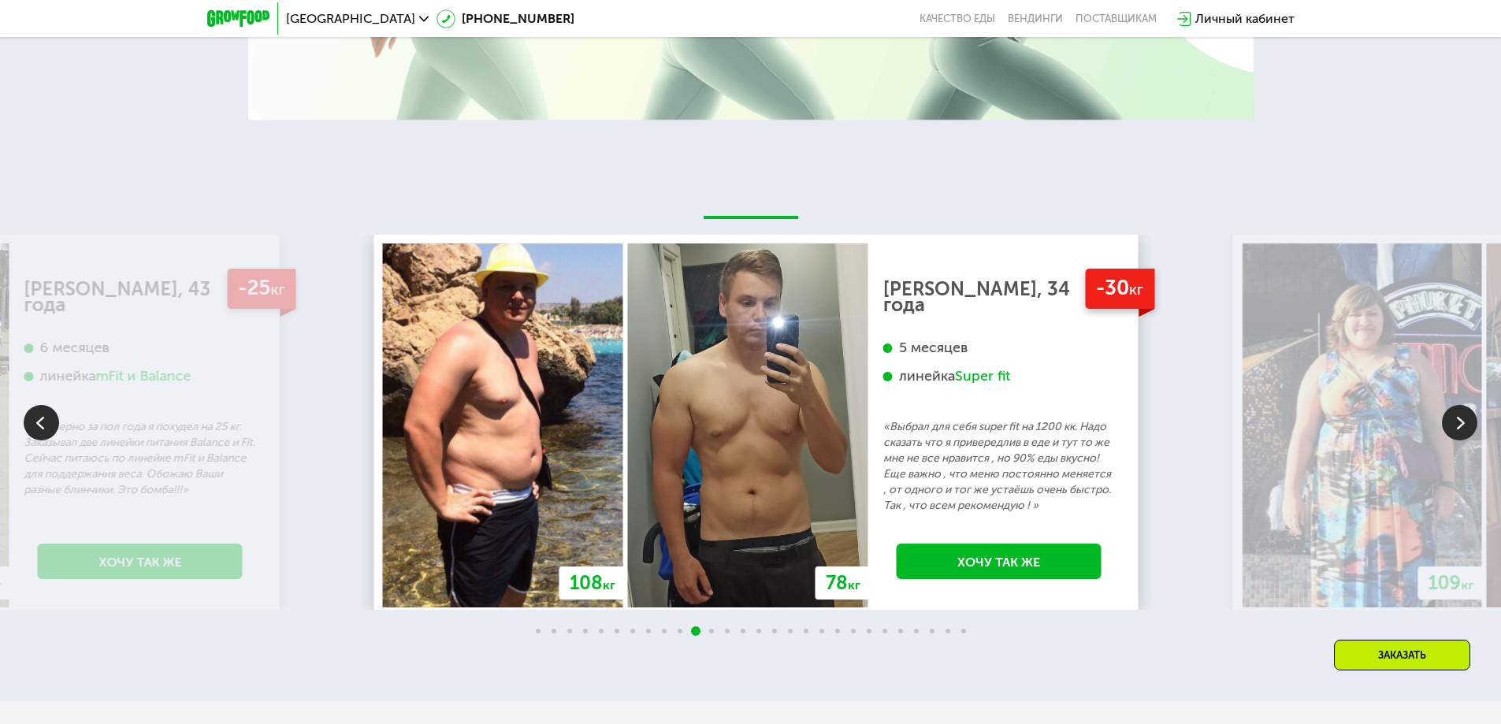
click at [1048, 430] on p "«Выбрал для себя super fit на 1200 кк. Надо сказать что я привередлив в еде и т…" at bounding box center [1000, 466] width 232 height 95
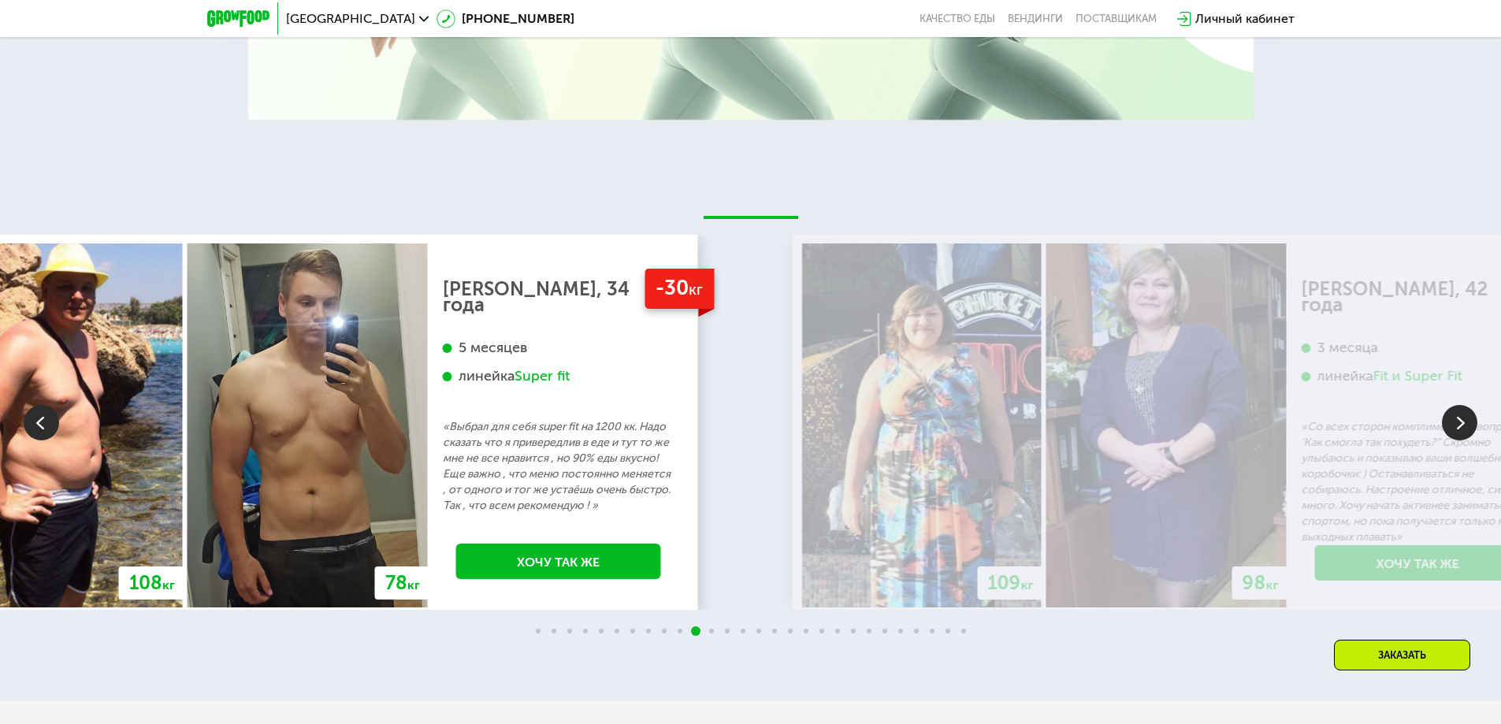
click at [557, 449] on p "«Выбрал для себя super fit на 1200 кк. Надо сказать что я привередлив в еде и т…" at bounding box center [559, 466] width 232 height 95
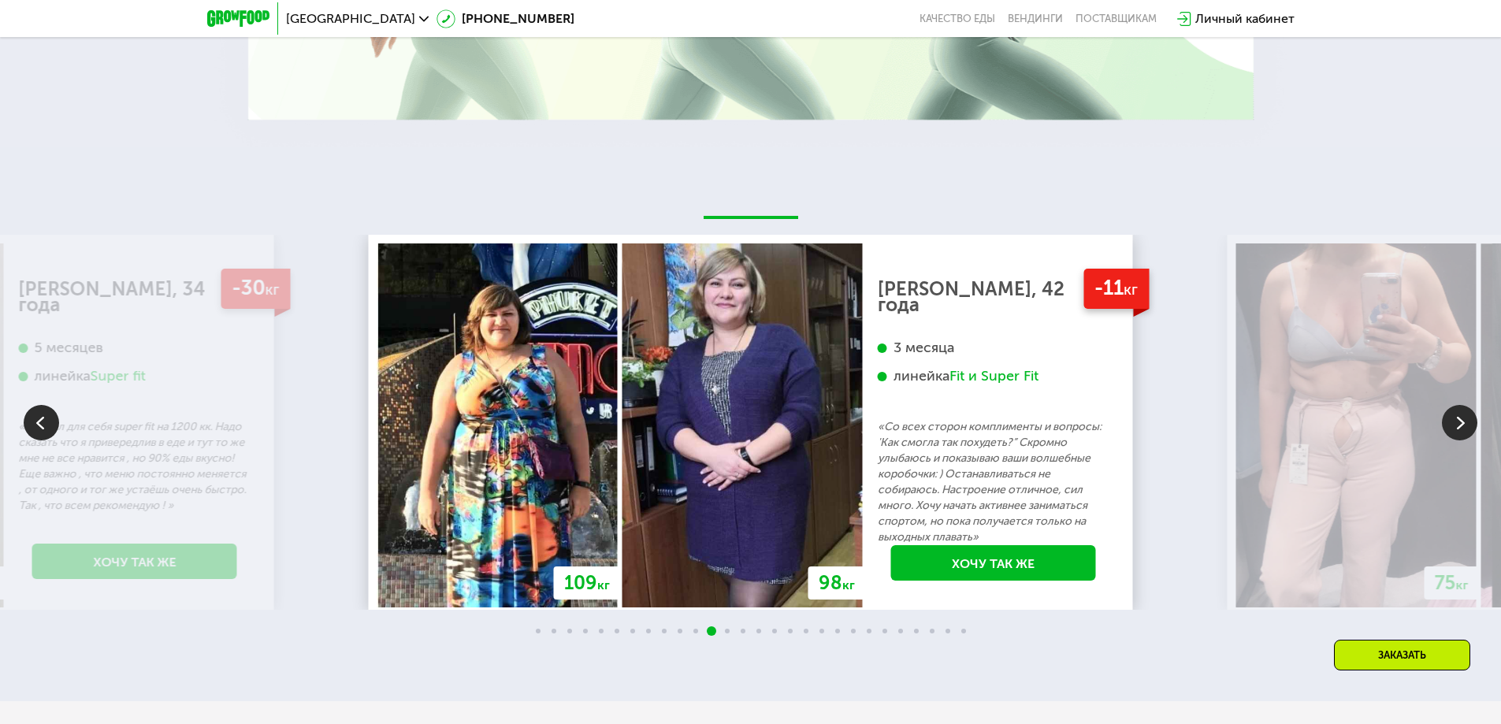
click at [878, 510] on p "«Со всех сторон комплименты и вопросы: 'Как смогла так похудеть?” Скромно улыба…" at bounding box center [994, 482] width 232 height 126
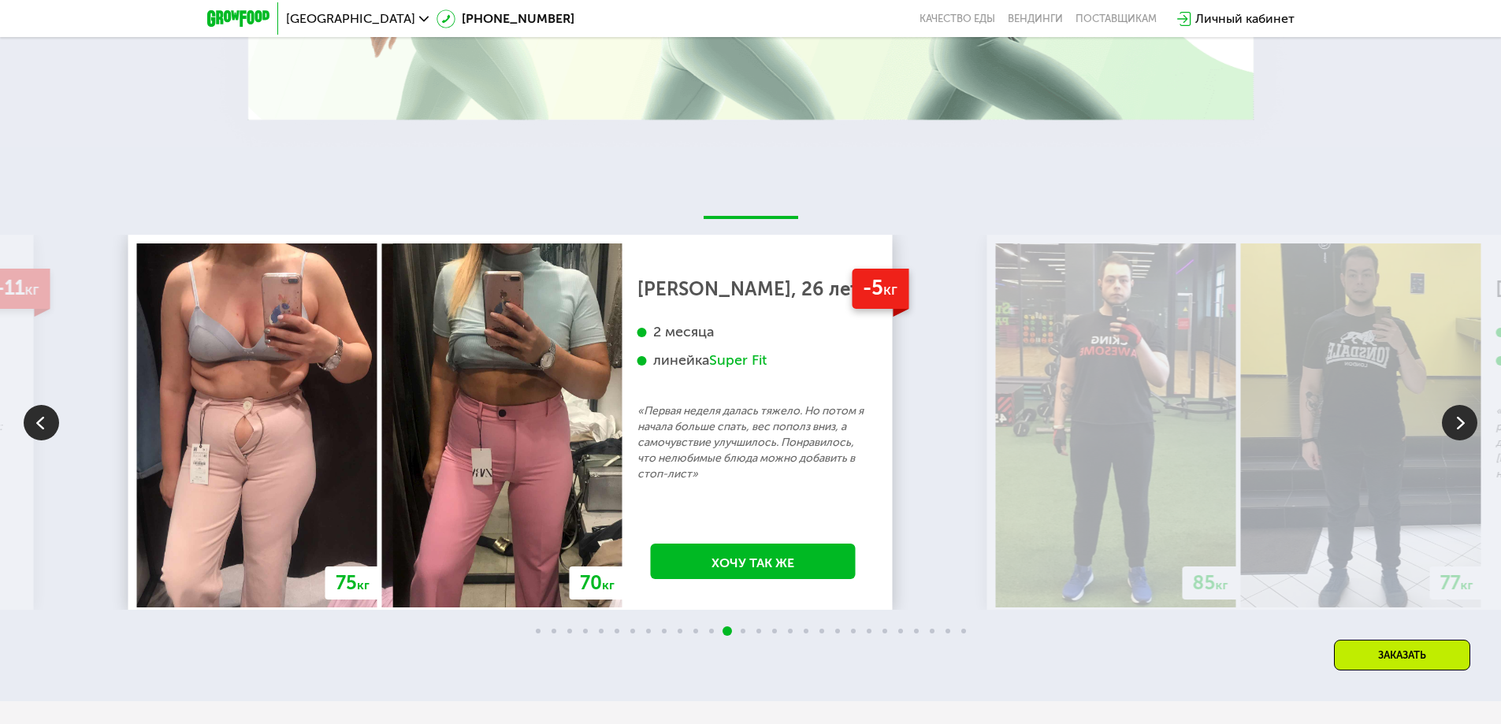
click at [382, 471] on img at bounding box center [502, 426] width 240 height 364
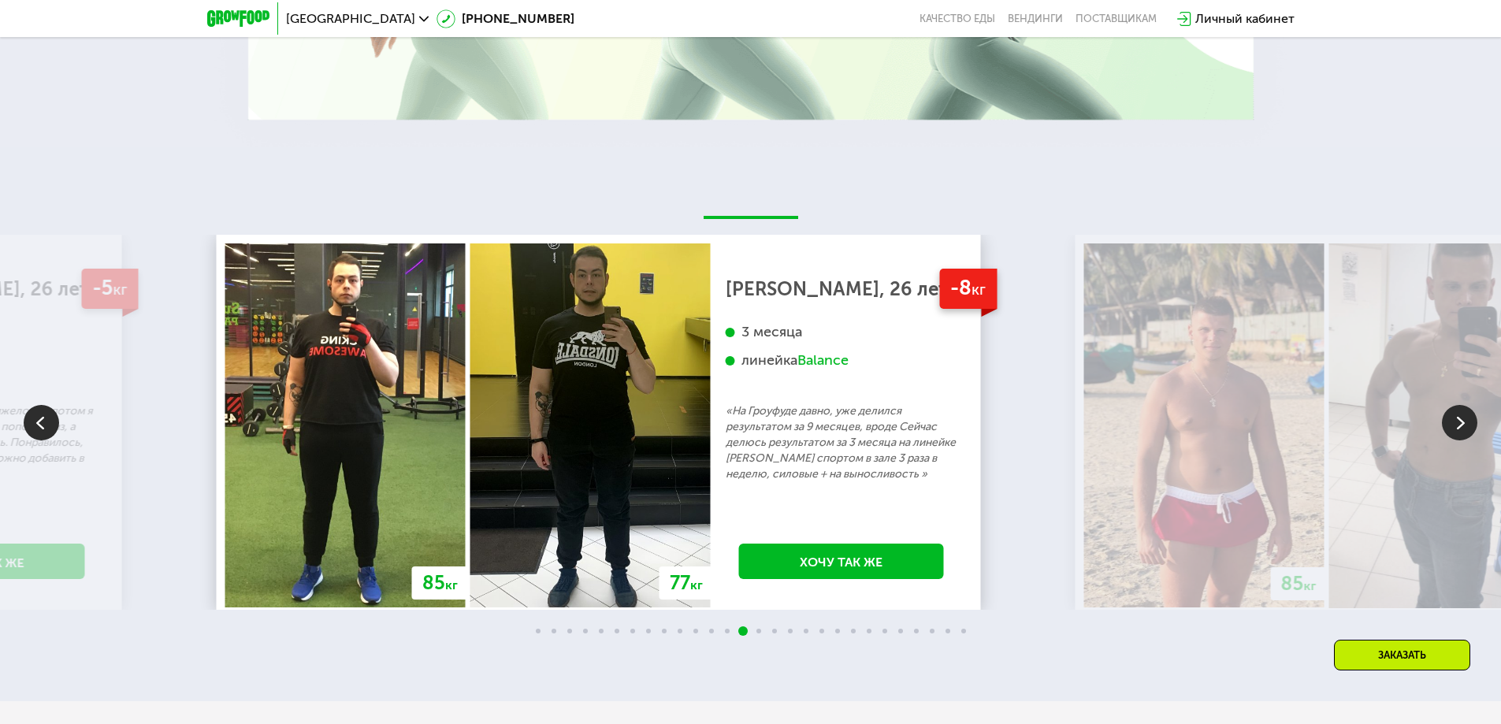
click at [471, 480] on img at bounding box center [591, 426] width 240 height 364
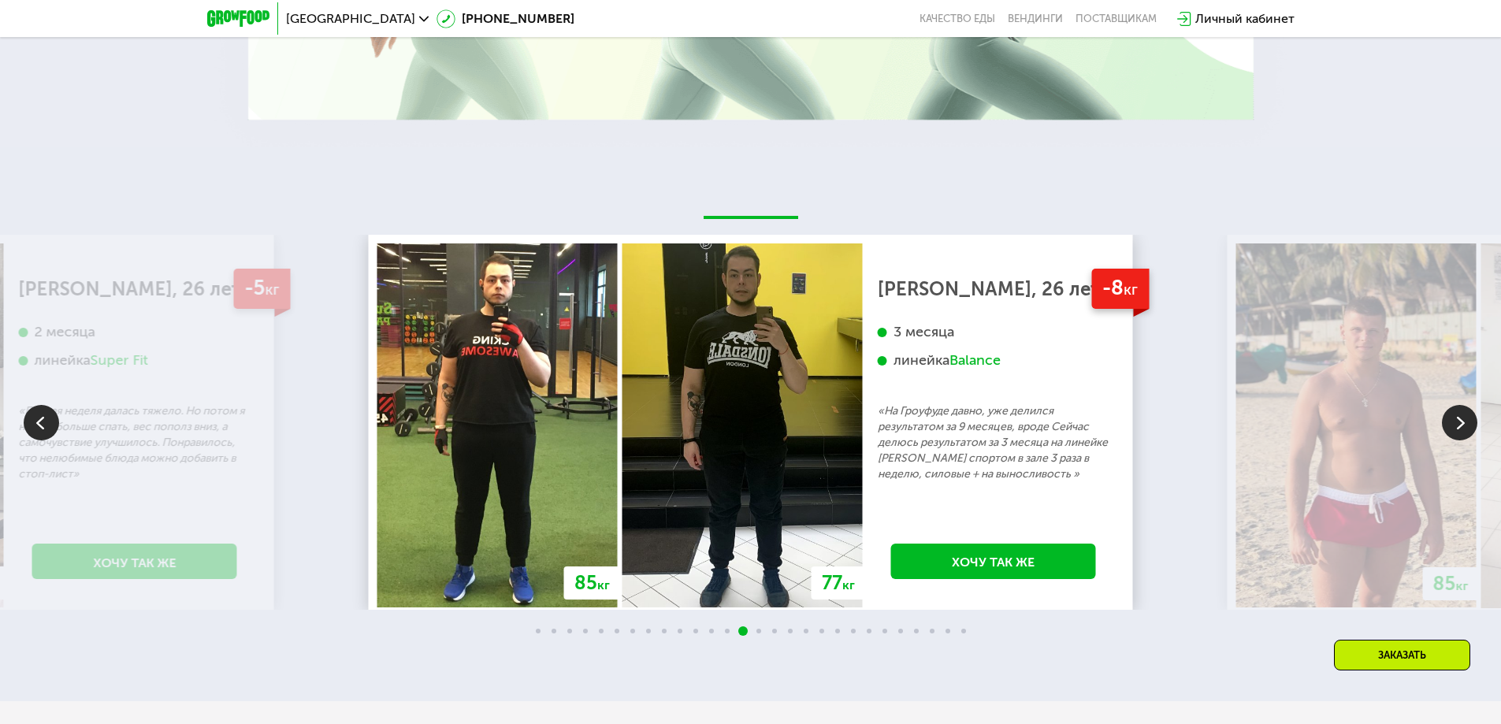
click at [863, 585] on div "-8 кг [PERSON_NAME], 26 лет 3 месяца линейка Balance «На Гроуфуде давно, уже де…" at bounding box center [994, 426] width 262 height 364
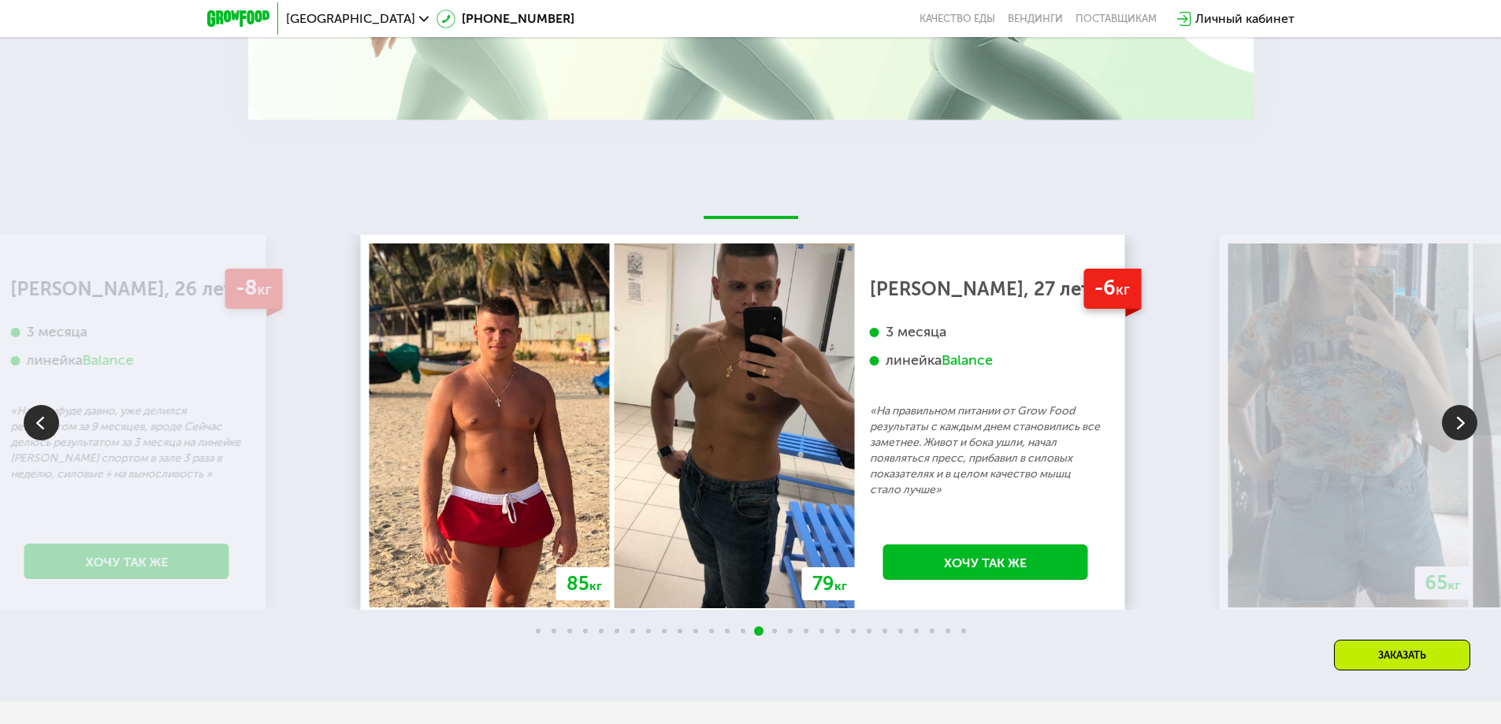
click at [874, 437] on p "«На правильном питании от Grow Food результаты с каждым днем становились все за…" at bounding box center [986, 451] width 232 height 95
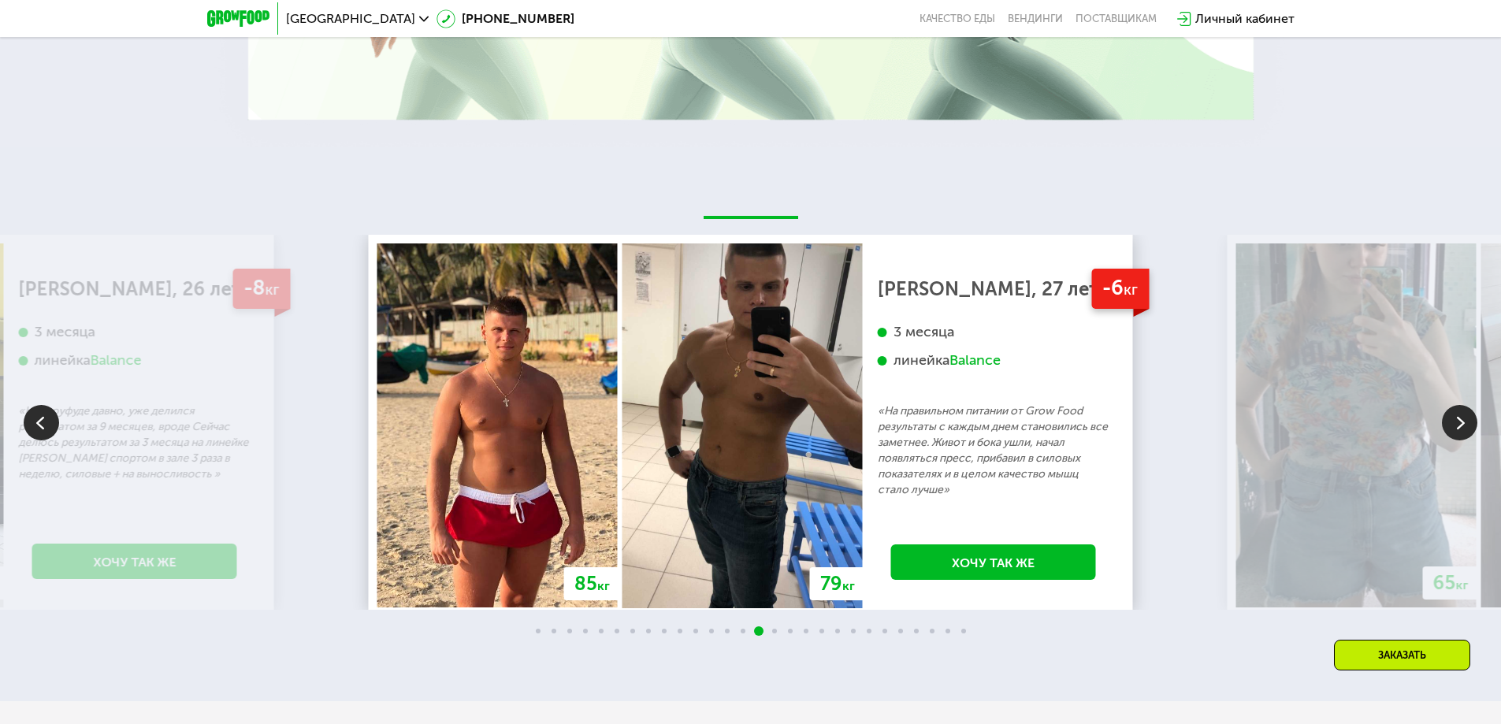
click at [459, 500] on div "85 кг 79 кг -6 кг [PERSON_NAME], 27 лет 3 месяца линейка Balance «На правильном…" at bounding box center [751, 426] width 747 height 365
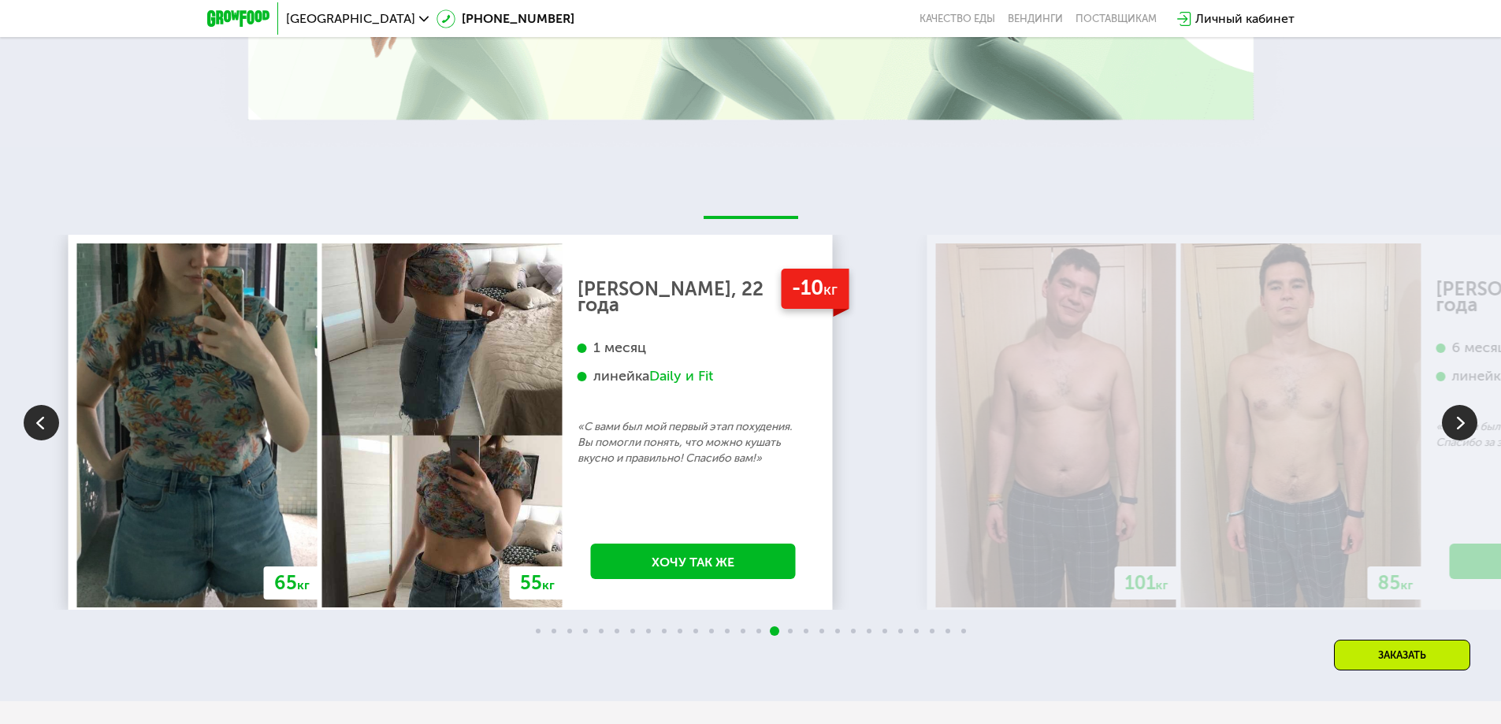
click at [619, 507] on div "-10 кг [PERSON_NAME], 22 года 1 месяц линейка Daily и Fit «С вами был мой первы…" at bounding box center [694, 426] width 262 height 364
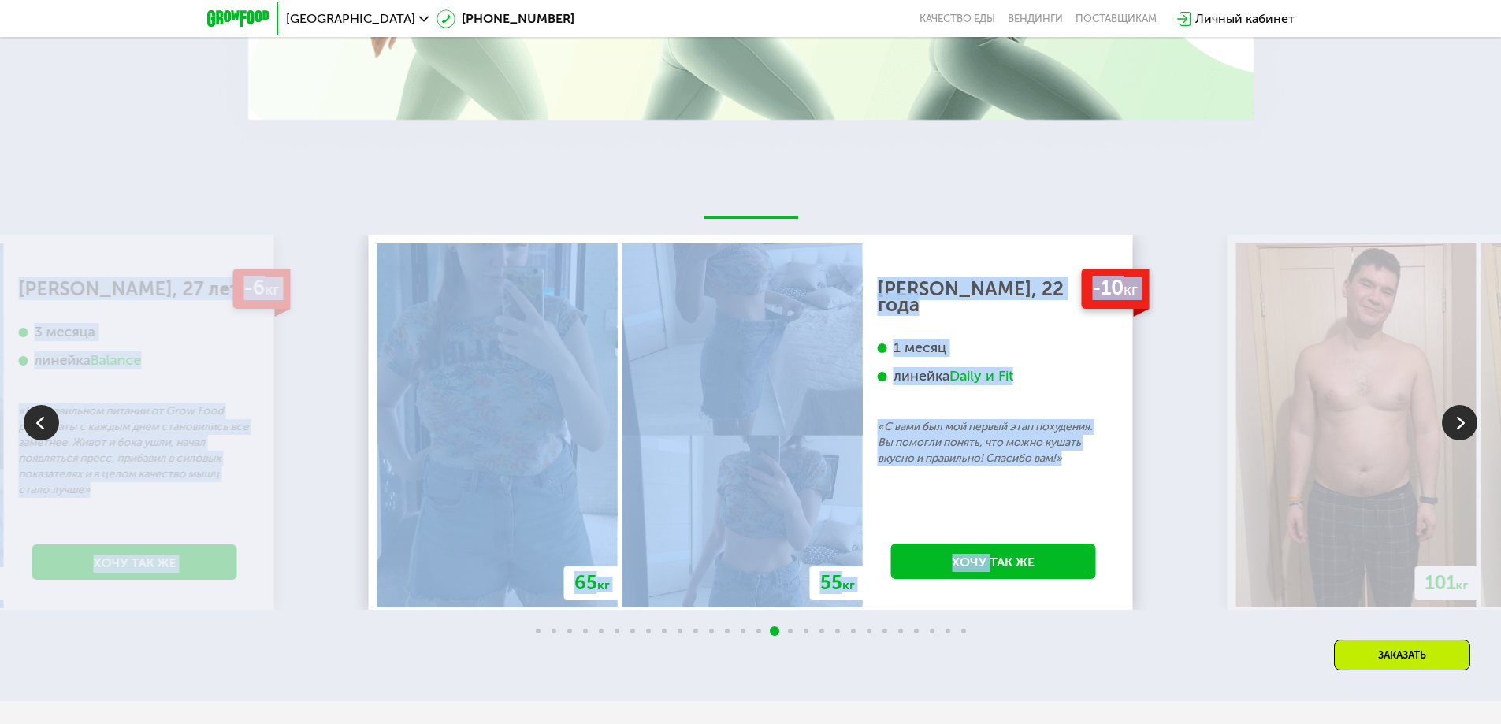
drag, startPoint x: 1219, startPoint y: 493, endPoint x: 838, endPoint y: 534, distance: 383.7
click at [906, 510] on div "70 кг 64 кг -6 кг [PERSON_NAME], 31 год 3 месяца линейка Fit, Super Fit «Питала…" at bounding box center [750, 422] width 1501 height 375
click at [1322, 462] on img at bounding box center [1357, 426] width 240 height 364
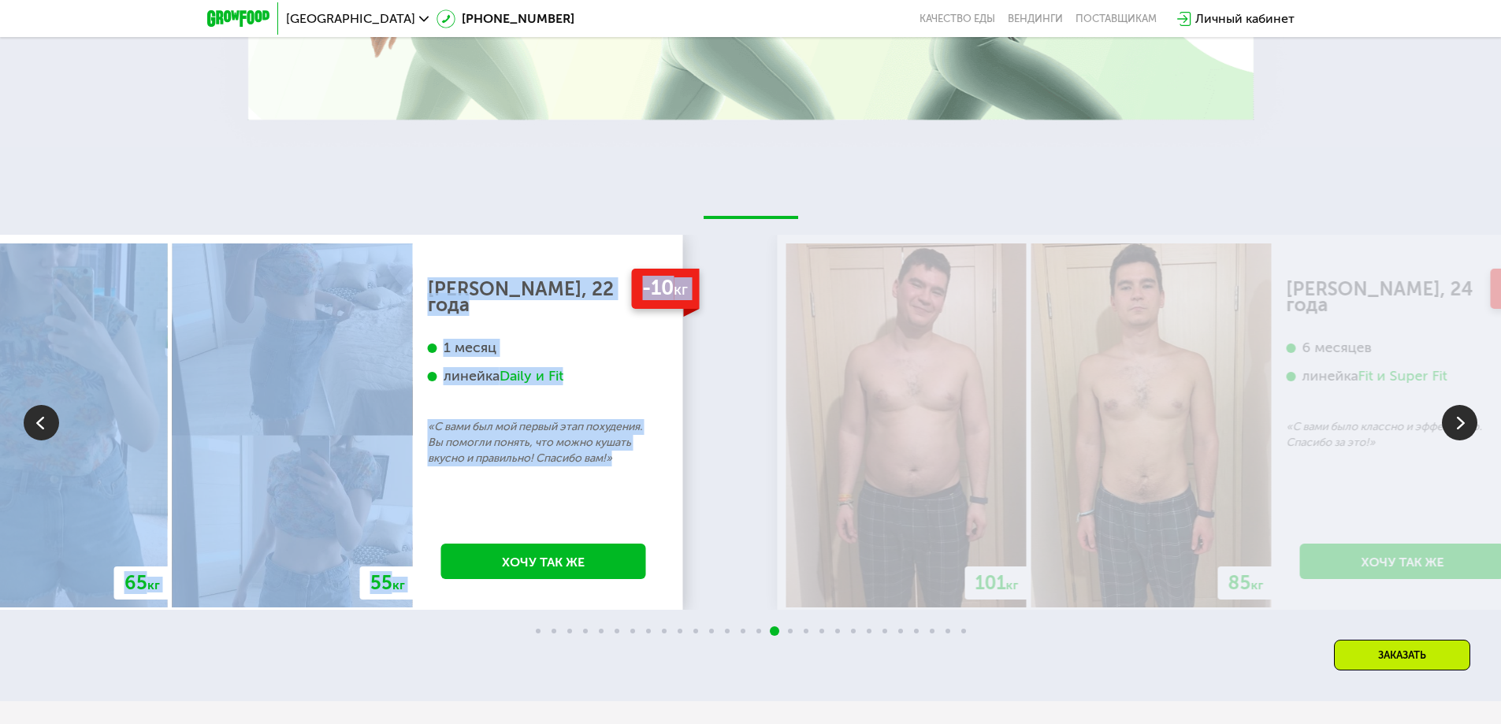
click at [787, 521] on img at bounding box center [907, 426] width 240 height 364
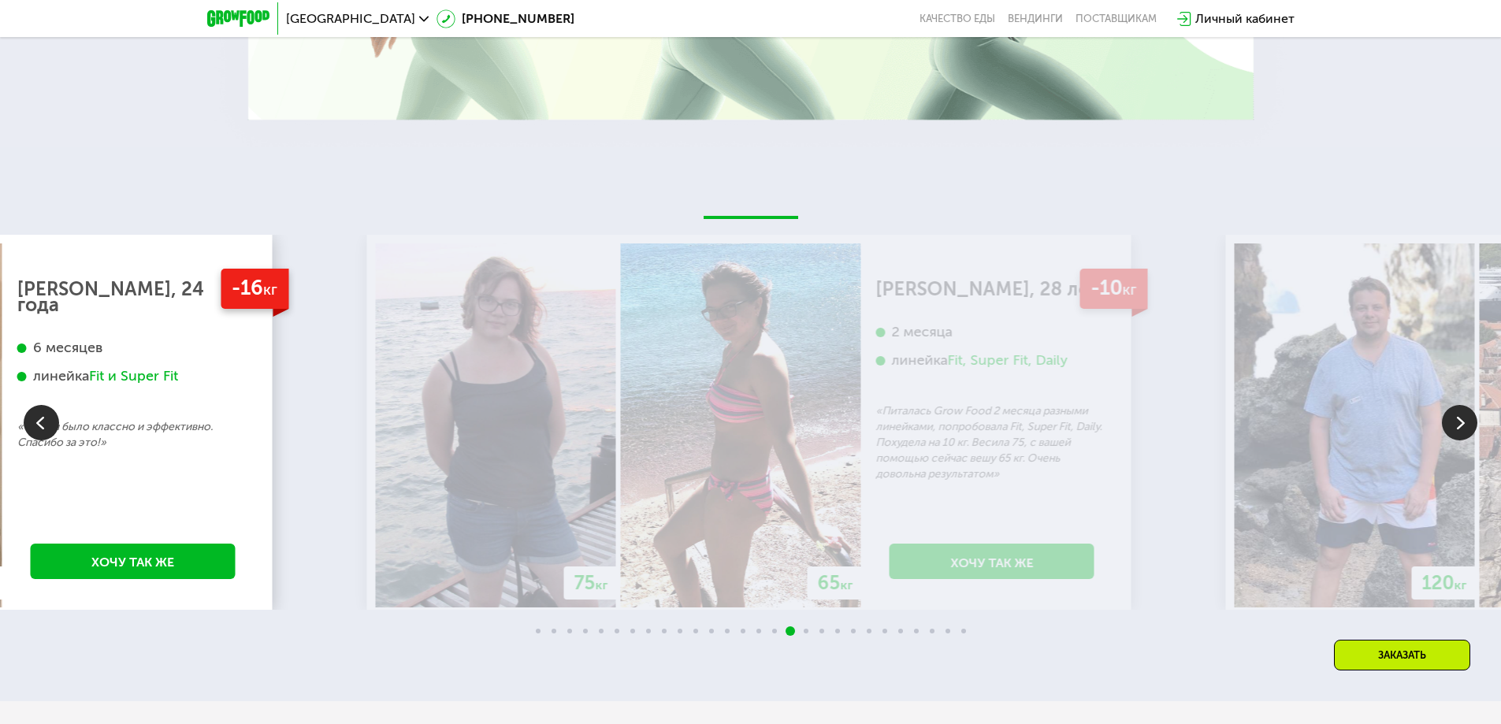
click at [192, 492] on div "-16 кг [PERSON_NAME], 24 года 6 месяцев линейка Fit и Super Fit «С вами было кл…" at bounding box center [133, 426] width 262 height 364
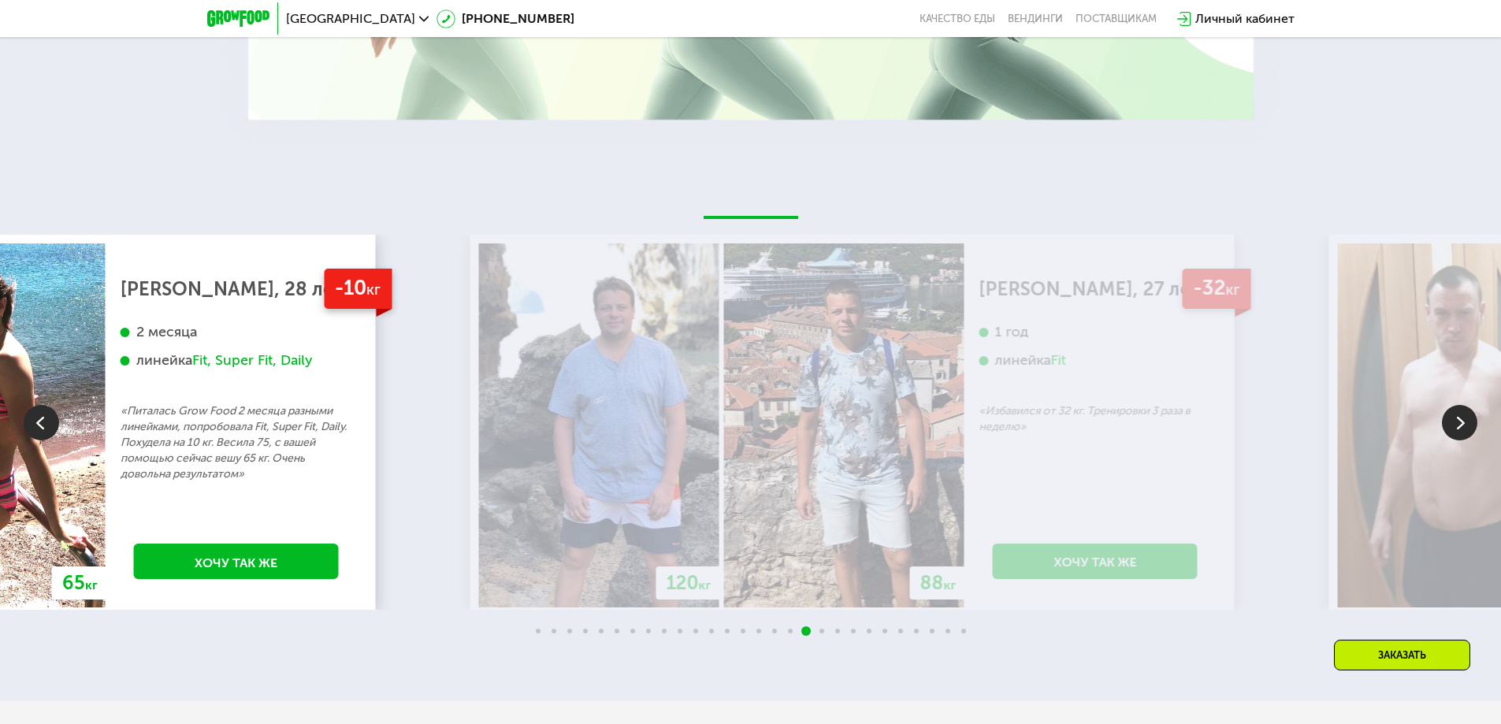
click at [166, 454] on p "«Питалась Grow Food 2 месяца разными линейками, попробовала Fit, Super Fit, Dai…" at bounding box center [237, 443] width 232 height 79
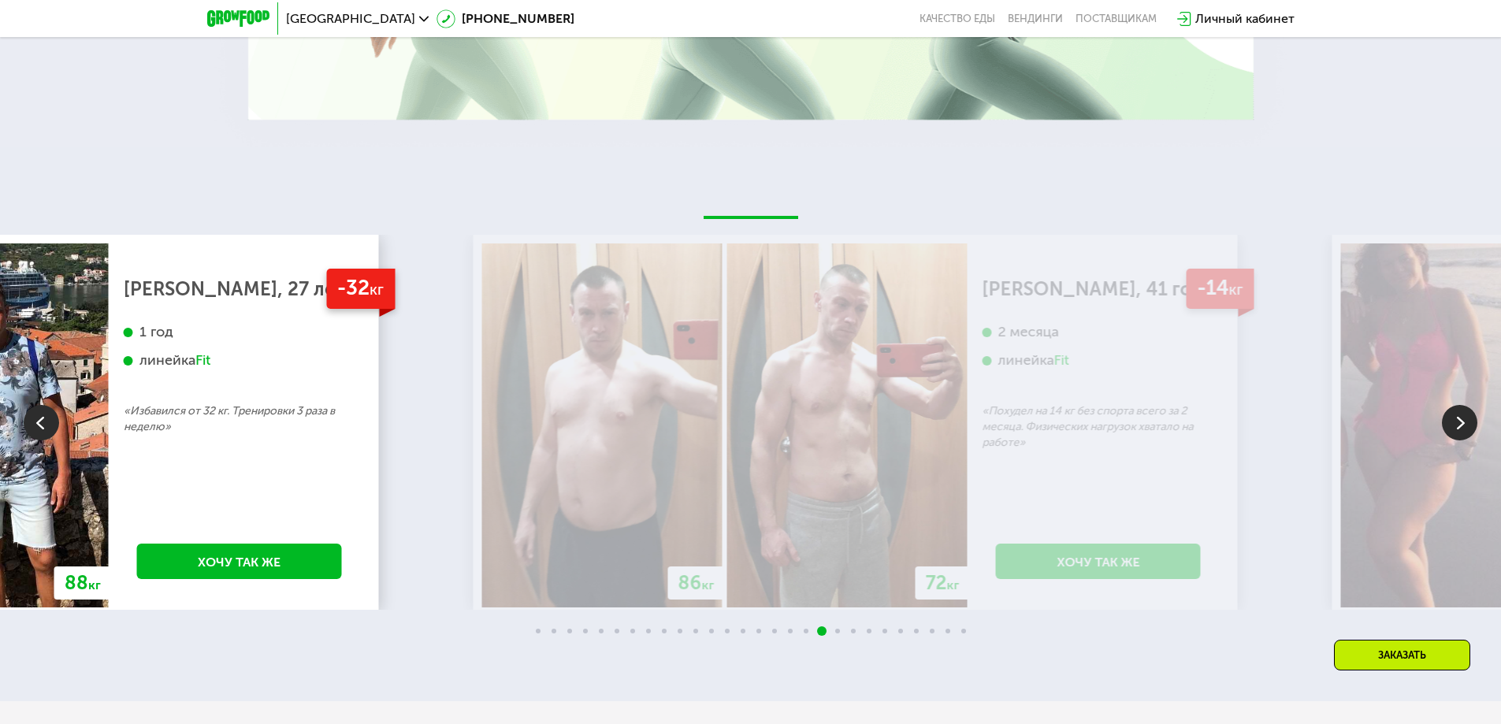
click at [154, 485] on div "-32 кг [PERSON_NAME], 27 лет 1 год линейка Fit «Избавился от 32 кг. Тренировки …" at bounding box center [240, 426] width 262 height 364
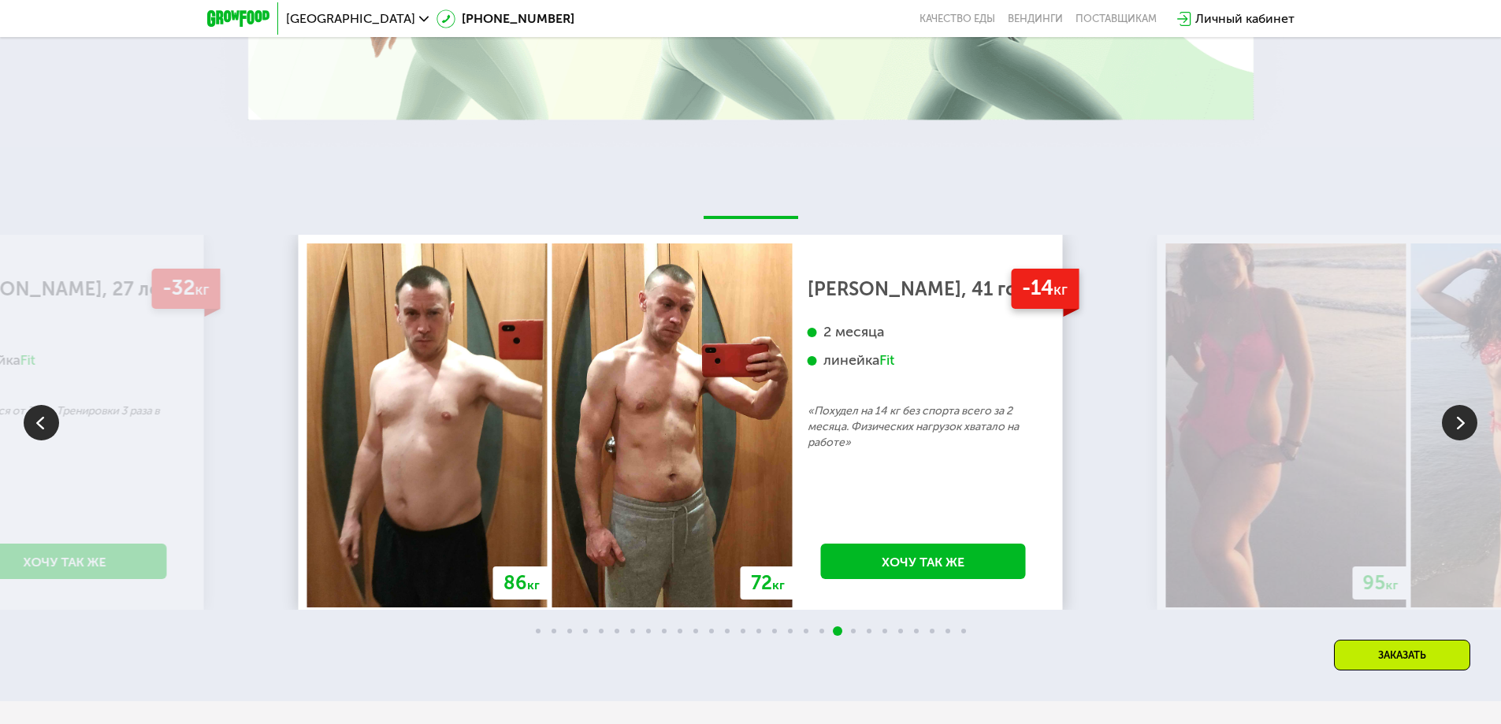
click at [552, 441] on img at bounding box center [672, 426] width 240 height 364
